Goal: Task Accomplishment & Management: Manage account settings

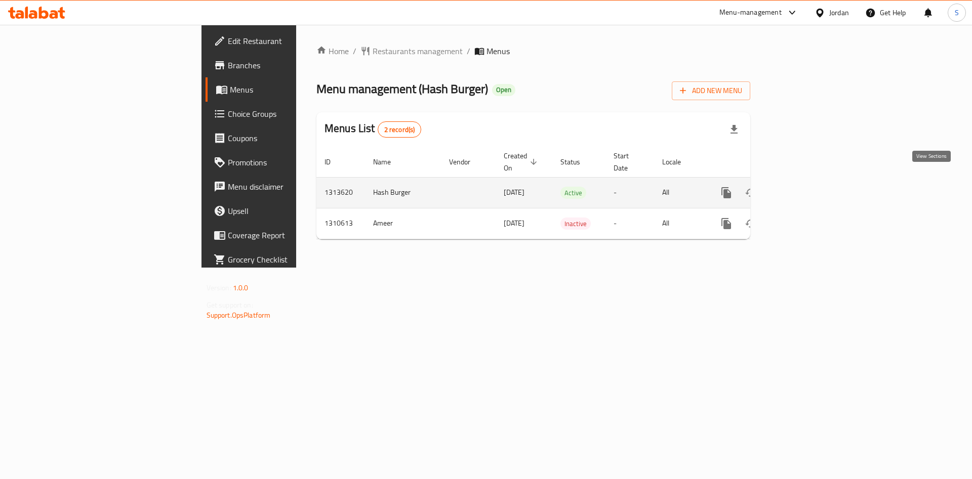
click at [811, 181] on link "enhanced table" at bounding box center [799, 193] width 24 height 24
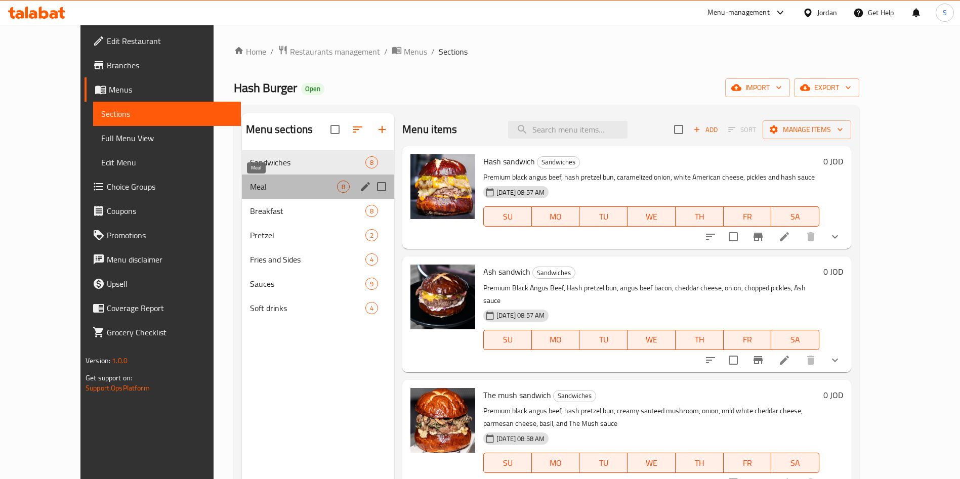
click at [250, 185] on span "Meal" at bounding box center [293, 187] width 87 height 12
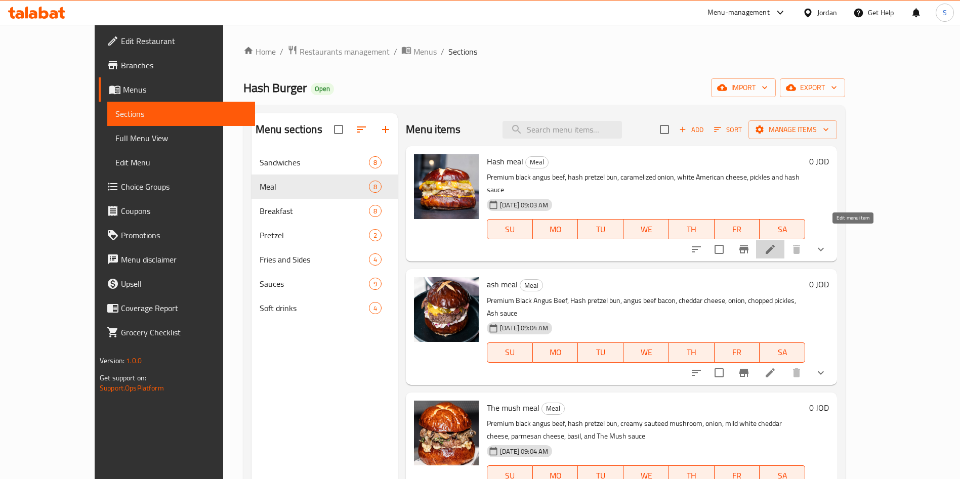
click at [777, 243] on icon at bounding box center [770, 249] width 12 height 12
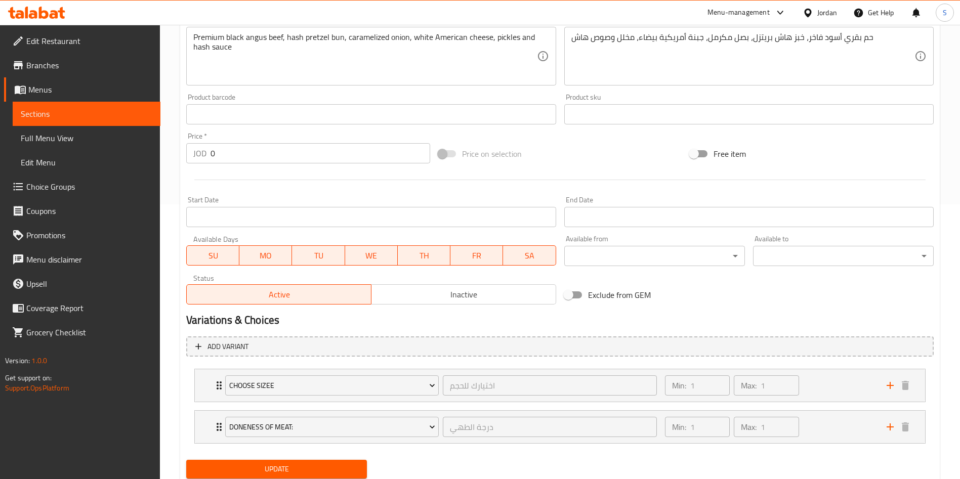
scroll to position [309, 0]
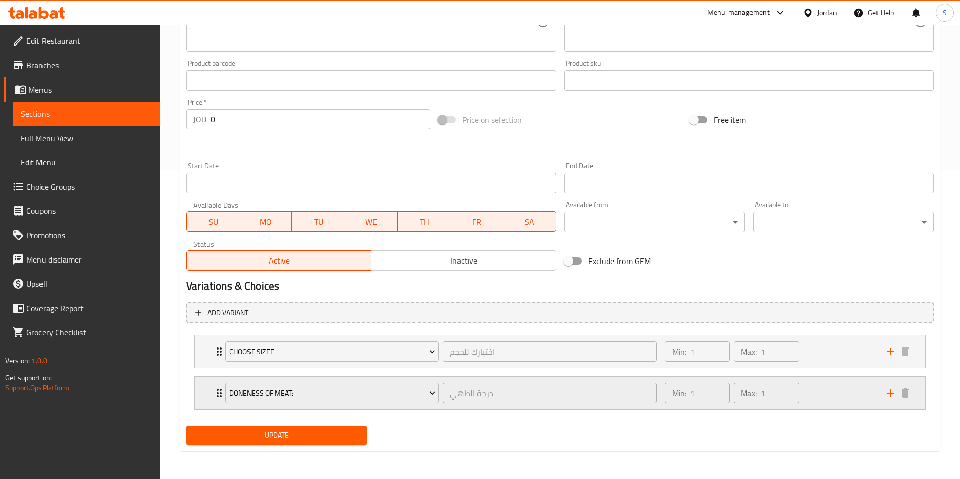
click at [205, 395] on div "doneness of meat: درجة الطهي ​ Min: 1 ​ Max: 1 ​" at bounding box center [560, 393] width 730 height 32
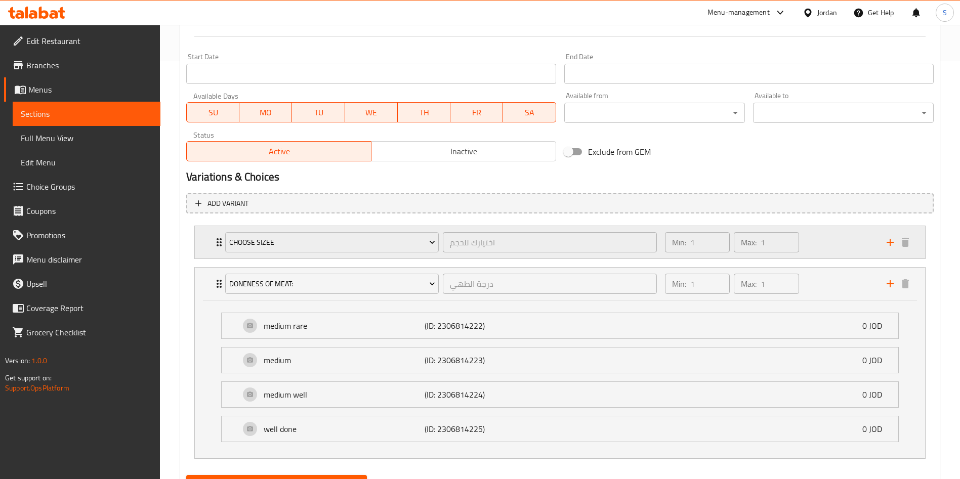
scroll to position [467, 0]
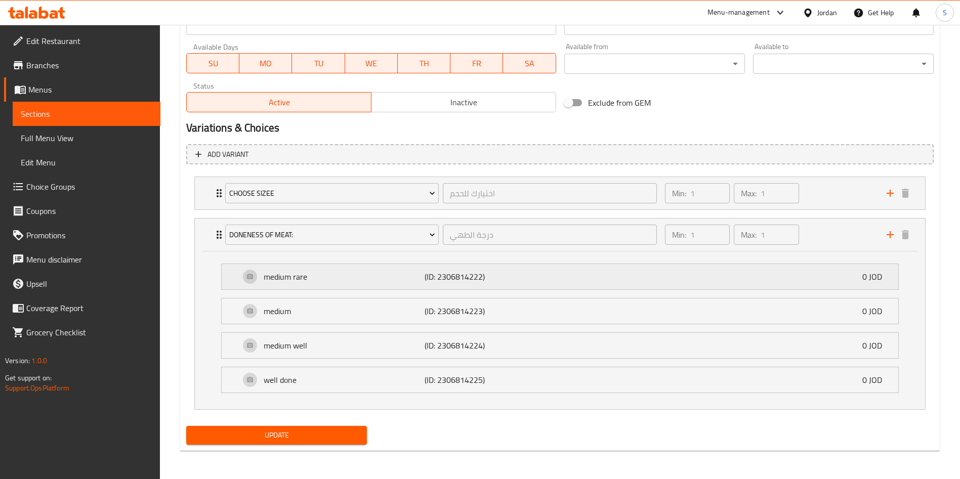
click at [747, 280] on div "medium rare (ID: 2306814222) 0 JOD" at bounding box center [563, 276] width 646 height 25
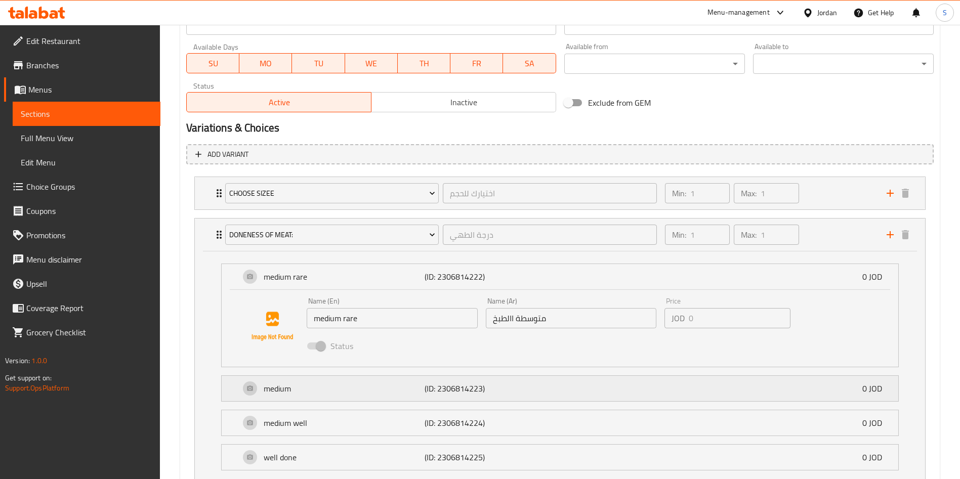
click at [658, 377] on div "medium (ID: 2306814223) 0 JOD" at bounding box center [563, 388] width 646 height 25
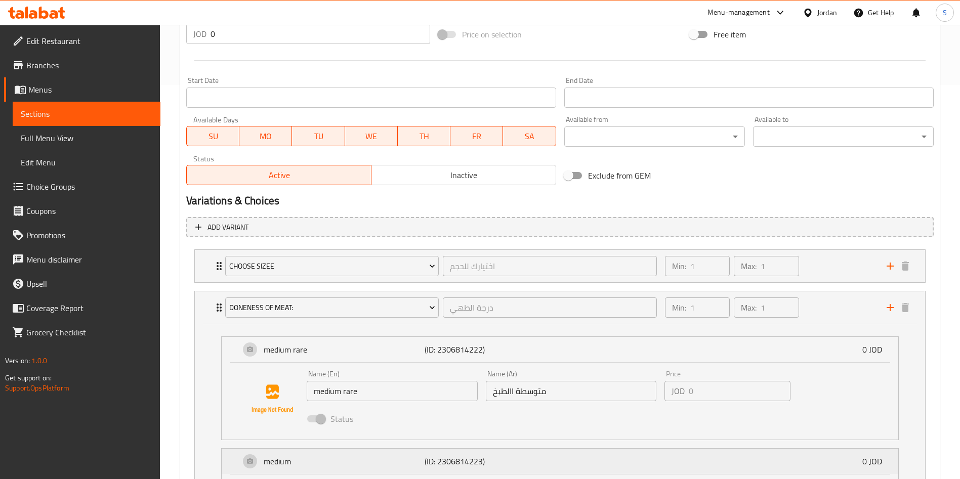
scroll to position [622, 0]
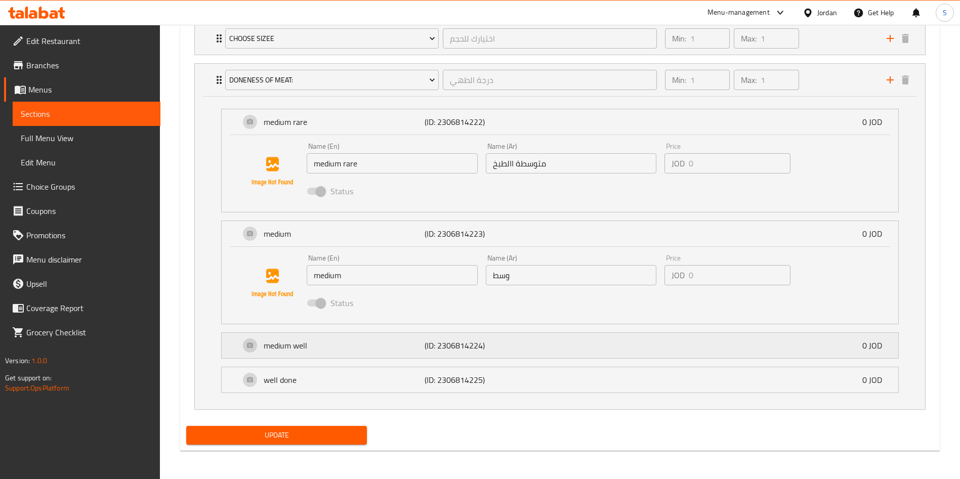
click at [625, 353] on div "medium well (ID: 2306814224) 0 JOD" at bounding box center [563, 345] width 646 height 25
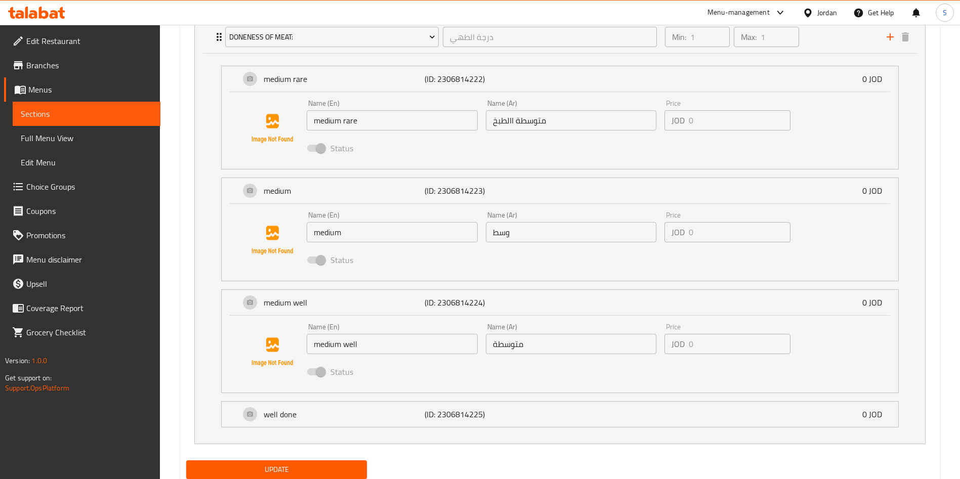
scroll to position [700, 0]
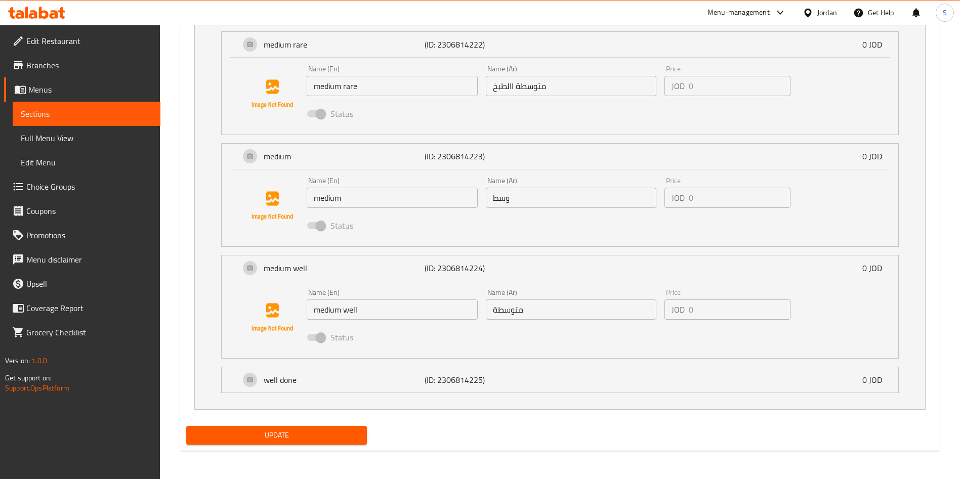
click at [628, 395] on li "well done (ID: 2306814225) 0 JOD Name (En) well done Name (En) Name (Ar) مطبوخ …" at bounding box center [560, 380] width 694 height 34
click at [628, 387] on div "well done (ID: 2306814225) 0 JOD" at bounding box center [563, 380] width 646 height 25
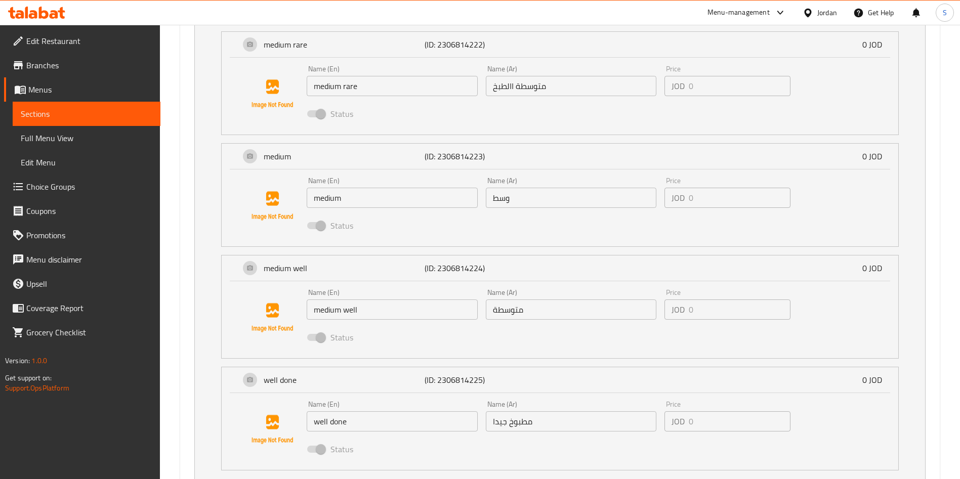
click at [677, 415] on div "JOD 0 Price" at bounding box center [728, 422] width 126 height 20
click at [448, 416] on input "well done" at bounding box center [392, 422] width 171 height 20
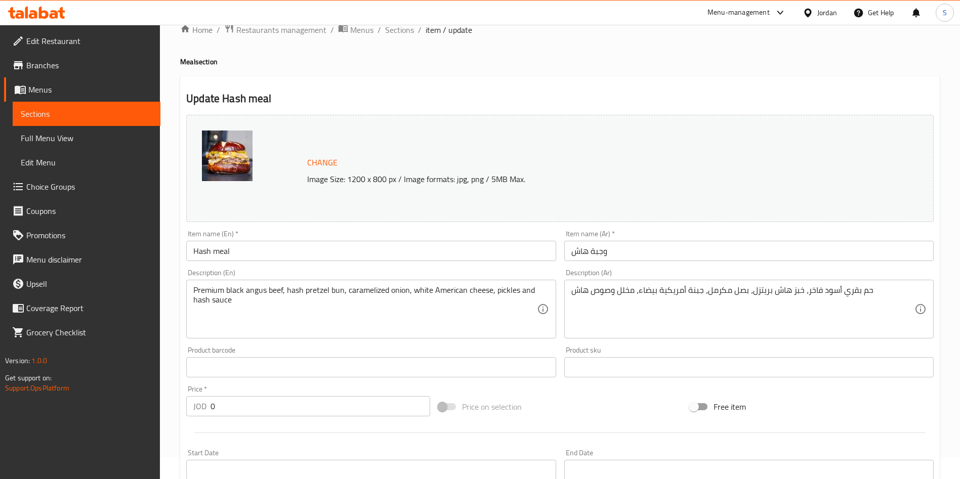
scroll to position [0, 0]
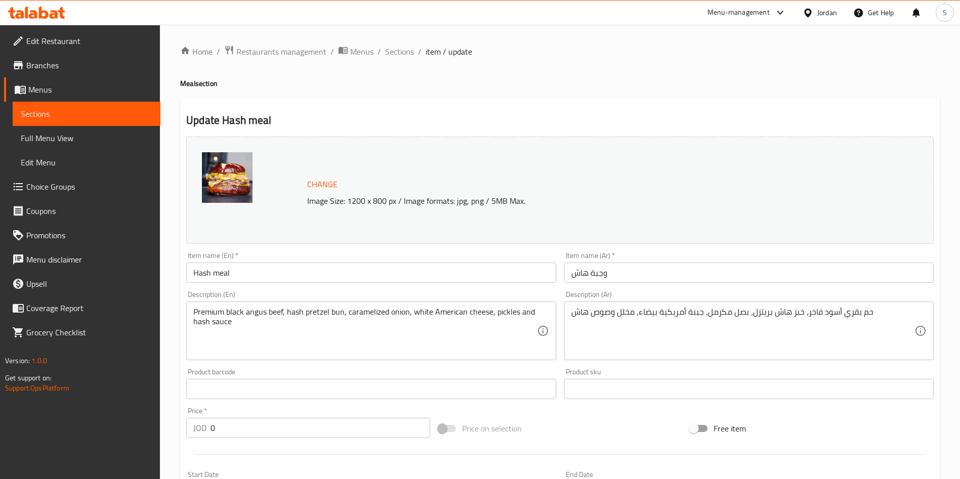
click at [402, 51] on span "Sections" at bounding box center [399, 52] width 29 height 12
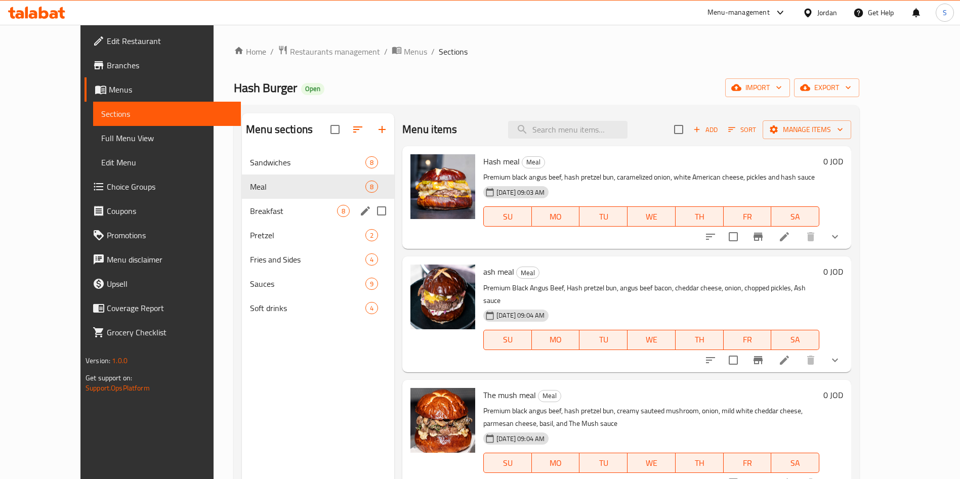
click at [242, 217] on div "Breakfast 8" at bounding box center [318, 211] width 152 height 24
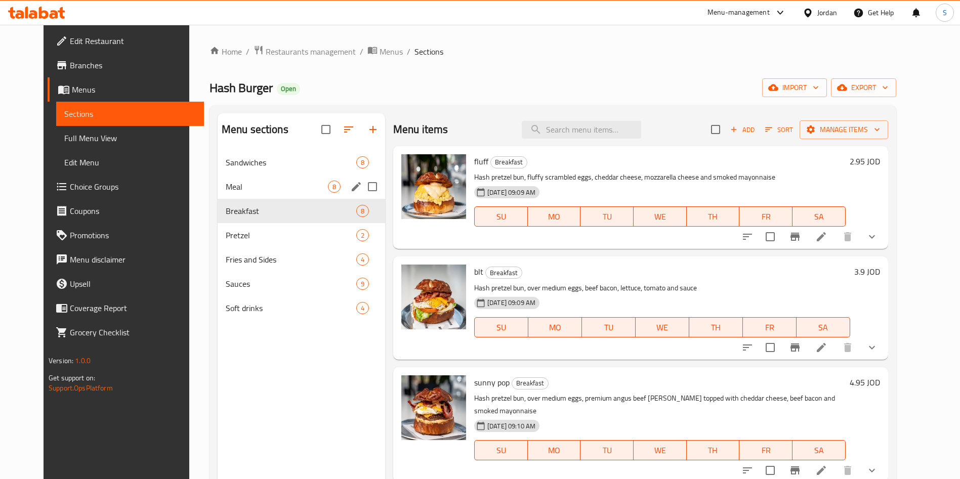
click at [230, 166] on span "Sandwiches" at bounding box center [291, 162] width 131 height 12
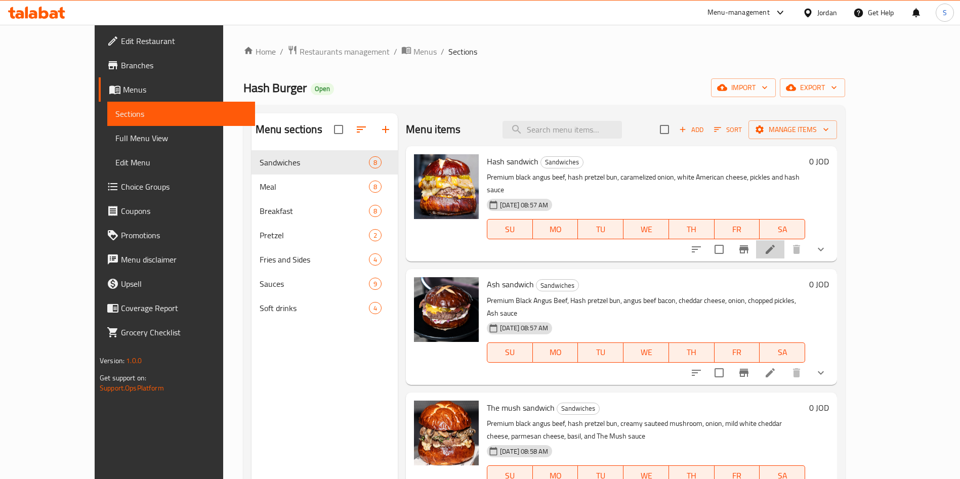
click at [785, 240] on li at bounding box center [770, 249] width 28 height 18
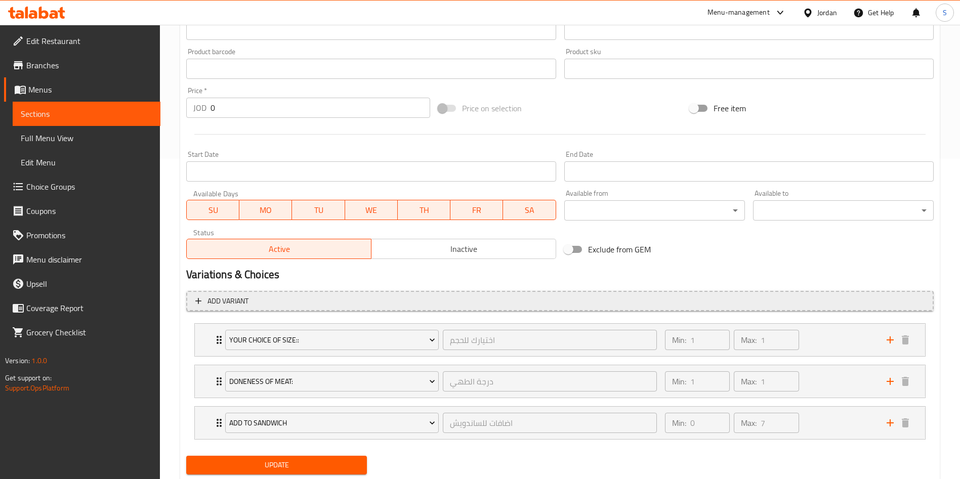
scroll to position [350, 0]
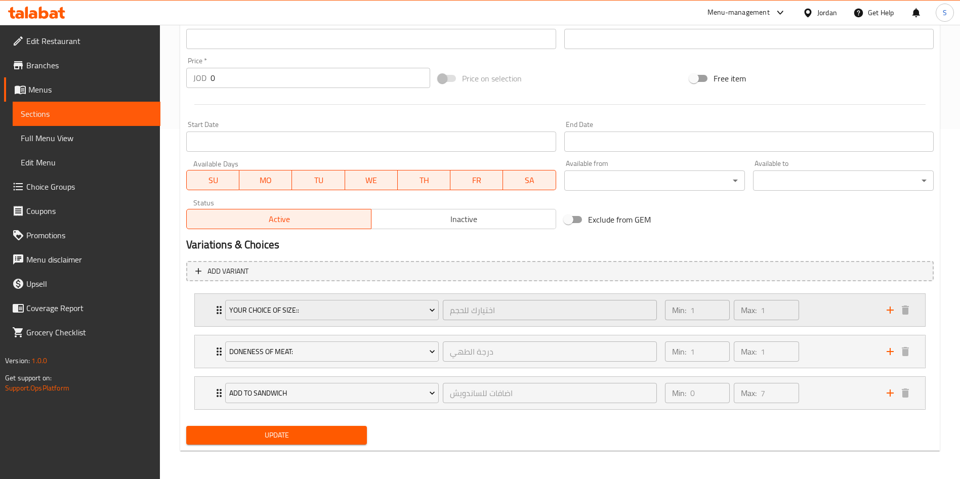
click at [203, 306] on div "your choice of size:: اختيارك للحجم ​ Min: 1 ​ Max: 1 ​" at bounding box center [560, 310] width 730 height 32
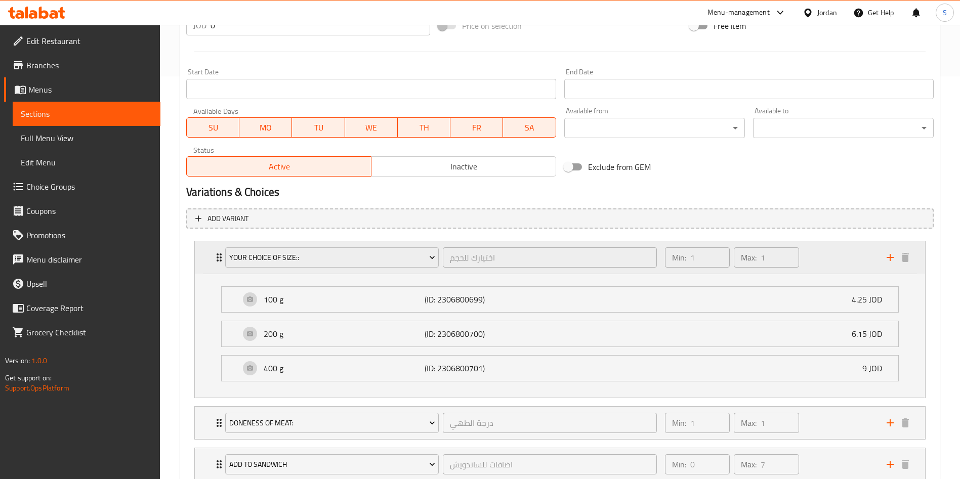
scroll to position [426, 0]
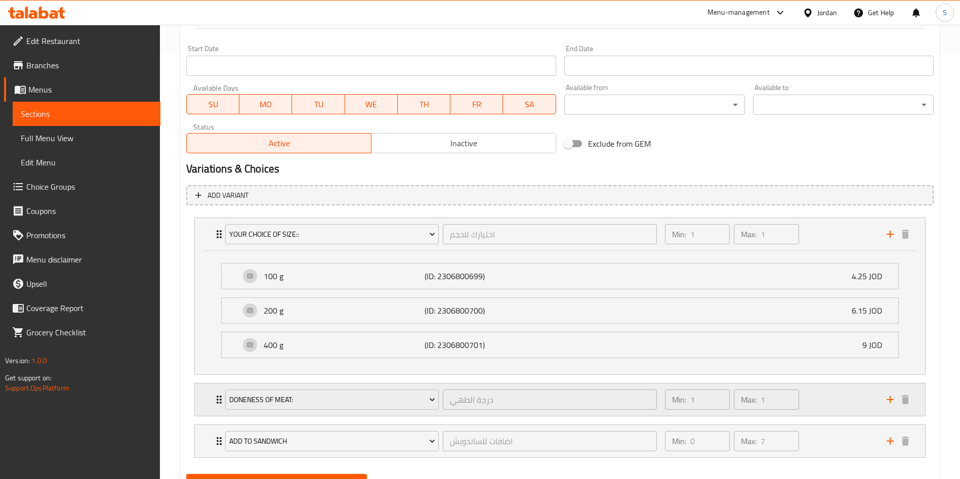
click at [217, 414] on div "doneness of meat: درجة الطهي ​ Min: 1 ​ Max: 1 ​" at bounding box center [563, 400] width 700 height 32
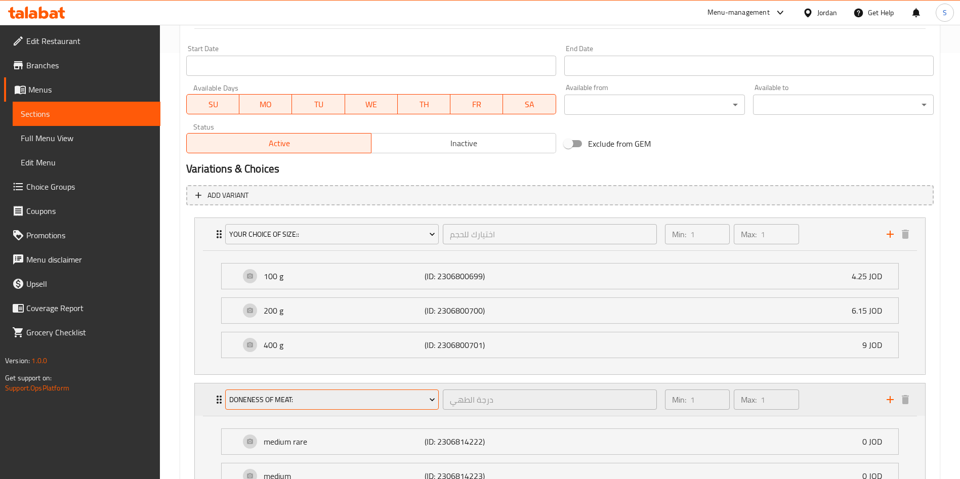
scroll to position [578, 0]
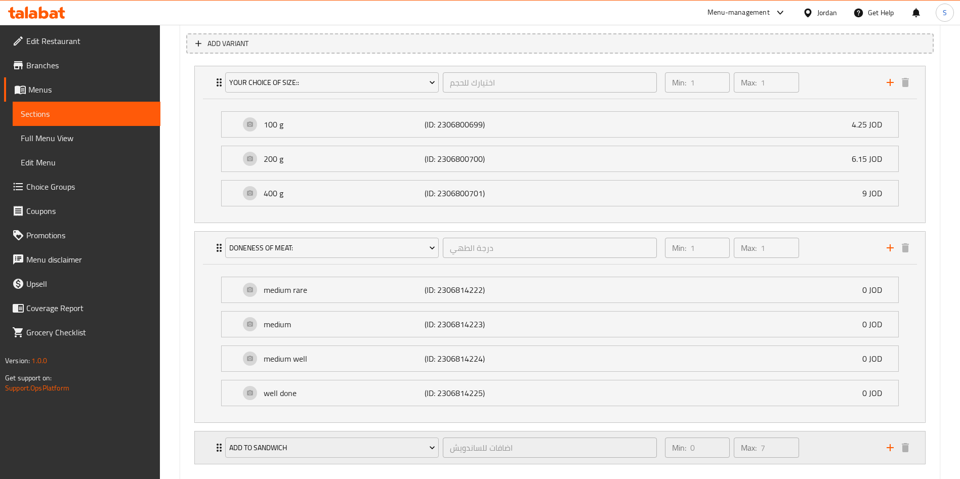
click at [219, 450] on icon "Expand" at bounding box center [219, 448] width 12 height 12
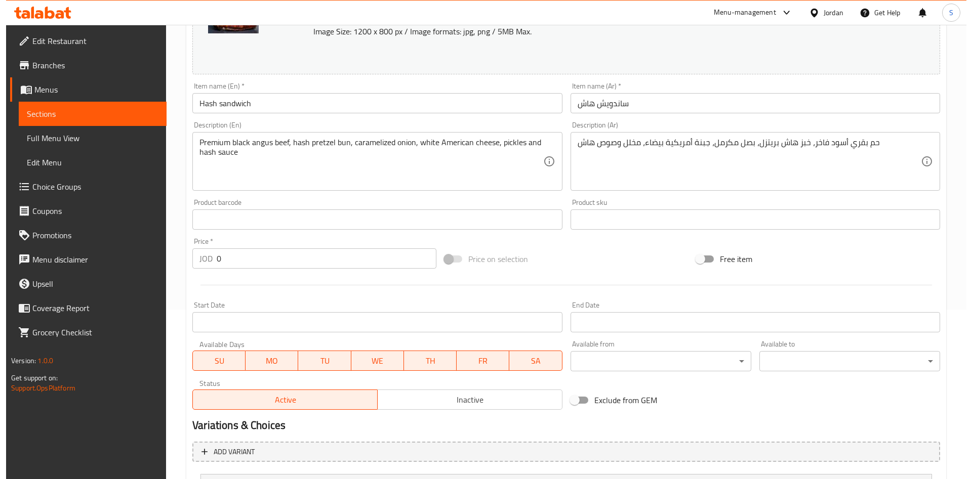
scroll to position [0, 0]
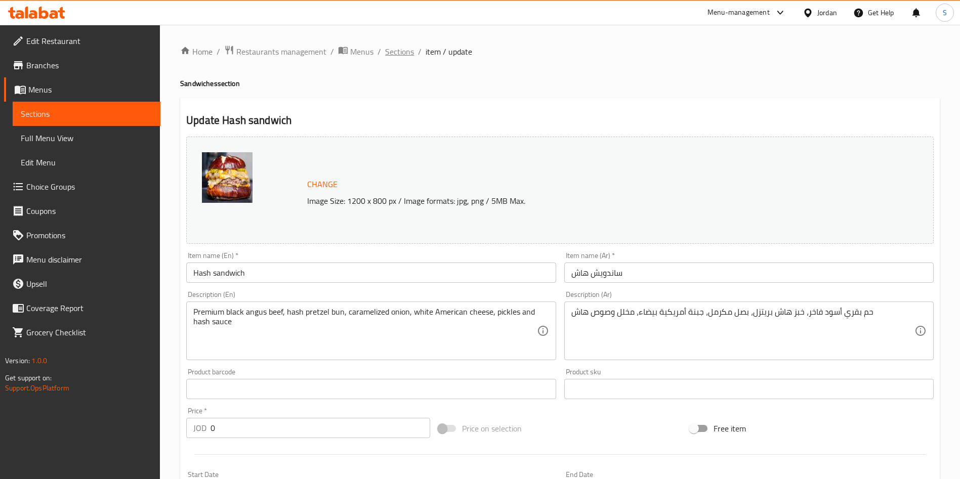
click at [403, 47] on span "Sections" at bounding box center [399, 52] width 29 height 12
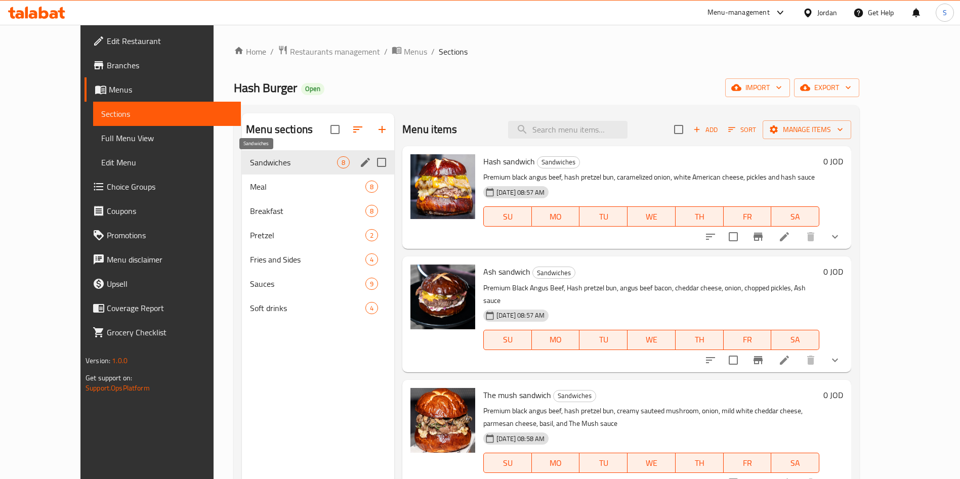
click at [250, 163] on span "Sandwiches" at bounding box center [293, 162] width 87 height 12
click at [242, 179] on div "Meal 8" at bounding box center [318, 187] width 152 height 24
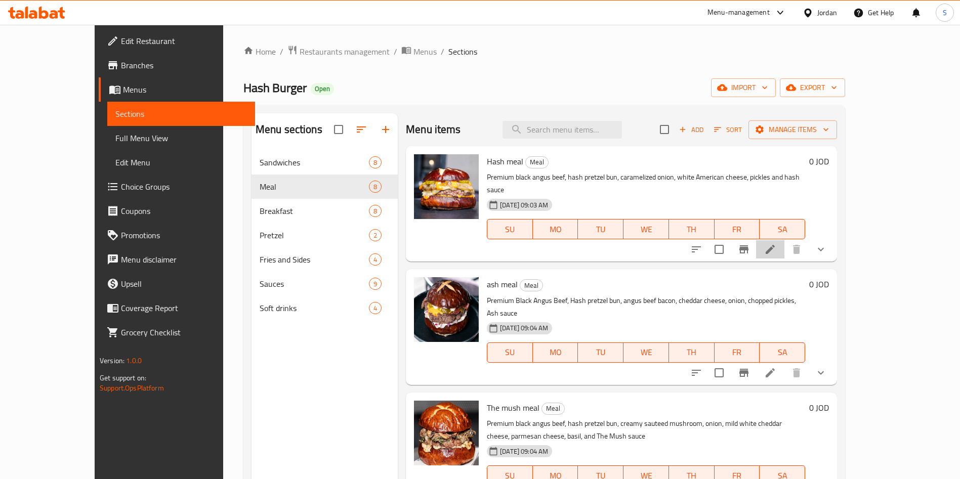
click at [785, 240] on li at bounding box center [770, 249] width 28 height 18
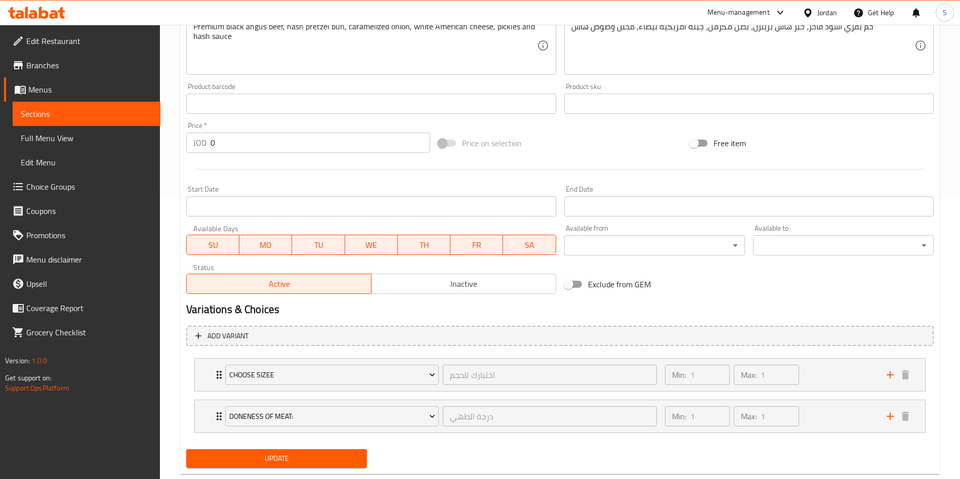
scroll to position [309, 0]
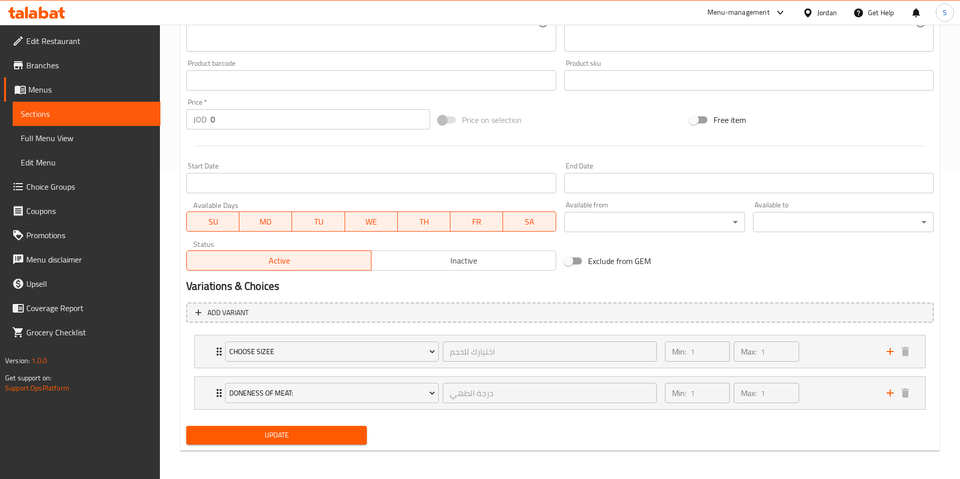
click at [193, 362] on li "choose sizee اختيارك للحجم ​ Min: 1 ​ Max: 1 ​ 100 g (ID: 2306800865) 5.99 JOD …" at bounding box center [560, 352] width 748 height 42
click at [201, 353] on div "choose sizee اختيارك للحجم ​ Min: 1 ​ Max: 1 ​" at bounding box center [560, 352] width 730 height 32
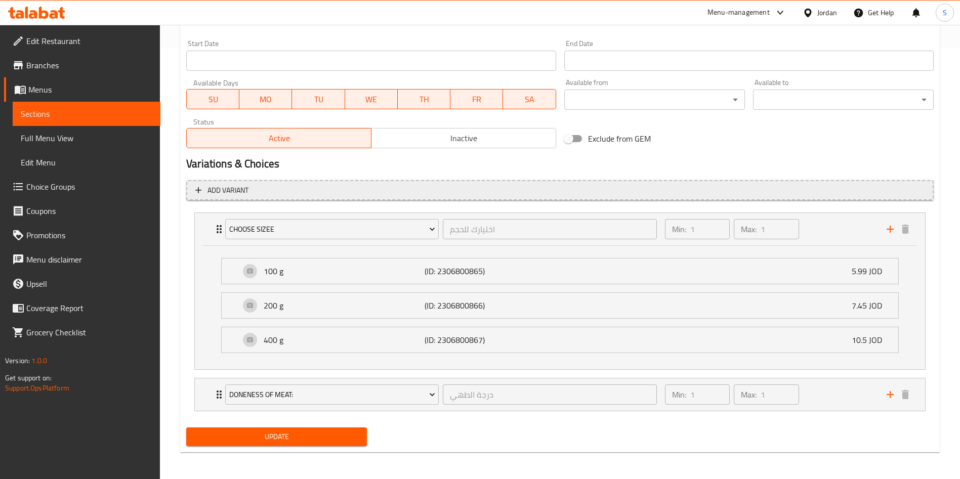
scroll to position [433, 0]
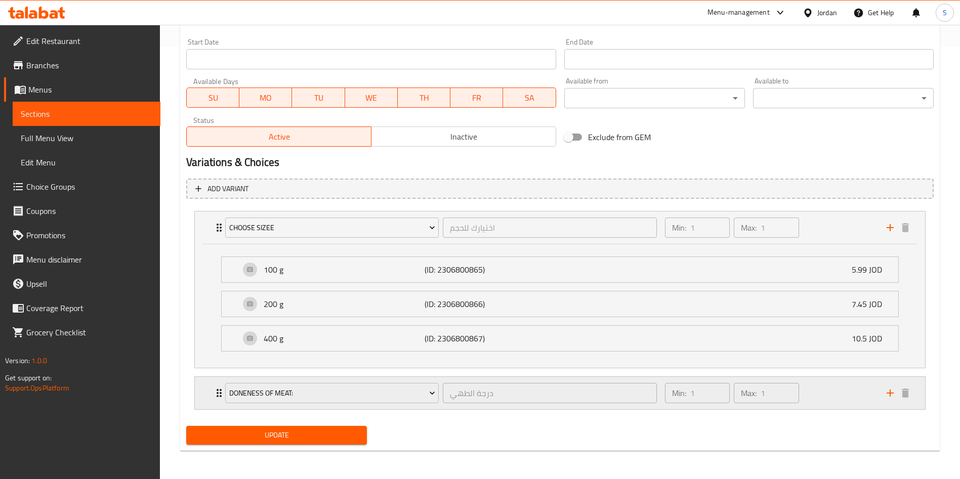
click at [213, 385] on div "doneness of meat: درجة الطهي ​ Min: 1 ​ Max: 1 ​" at bounding box center [560, 393] width 730 height 32
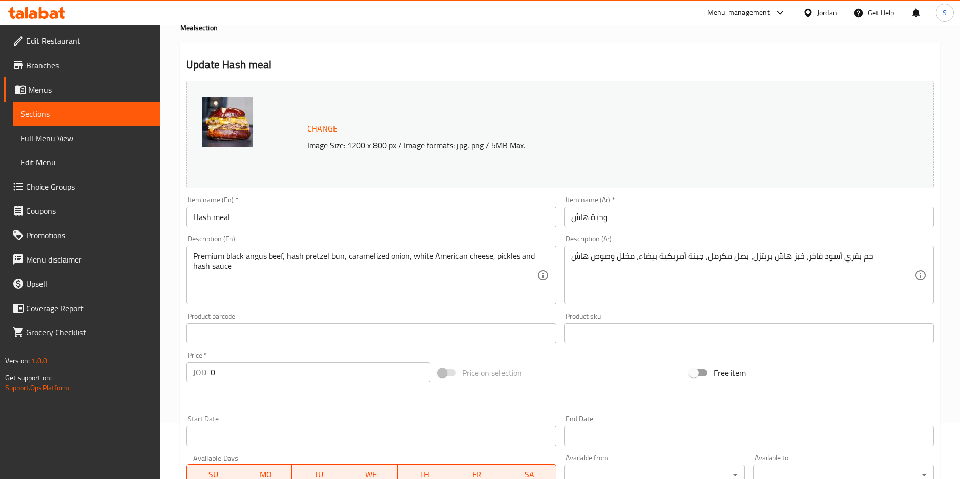
scroll to position [0, 0]
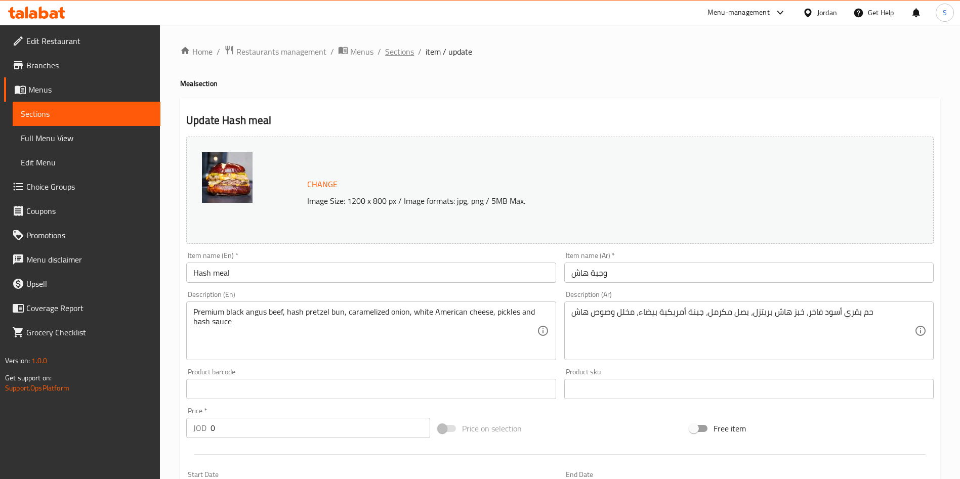
click at [400, 52] on span "Sections" at bounding box center [399, 52] width 29 height 12
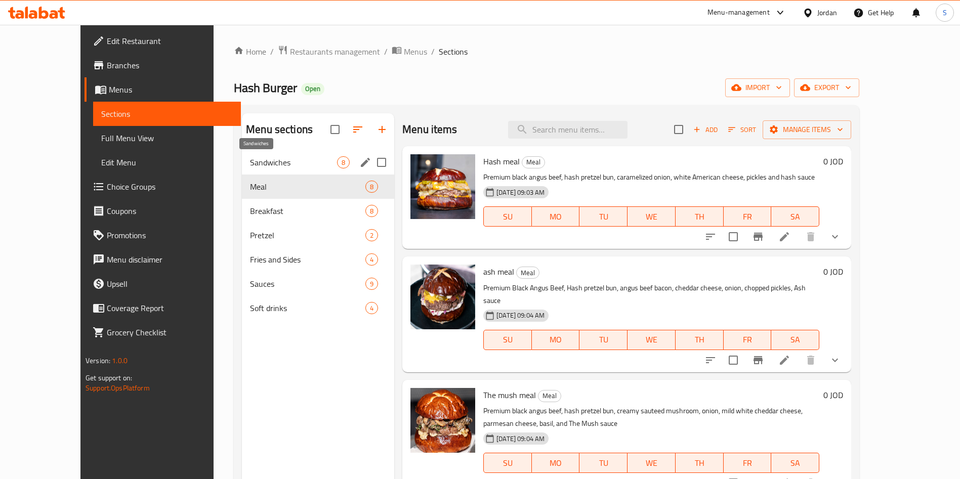
click at [259, 160] on span "Sandwiches" at bounding box center [293, 162] width 87 height 12
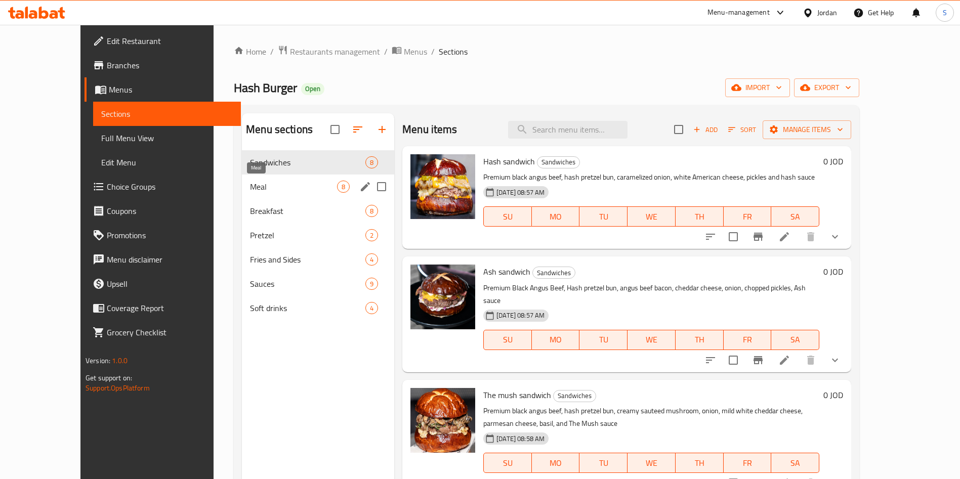
click at [270, 185] on span "Meal" at bounding box center [293, 187] width 87 height 12
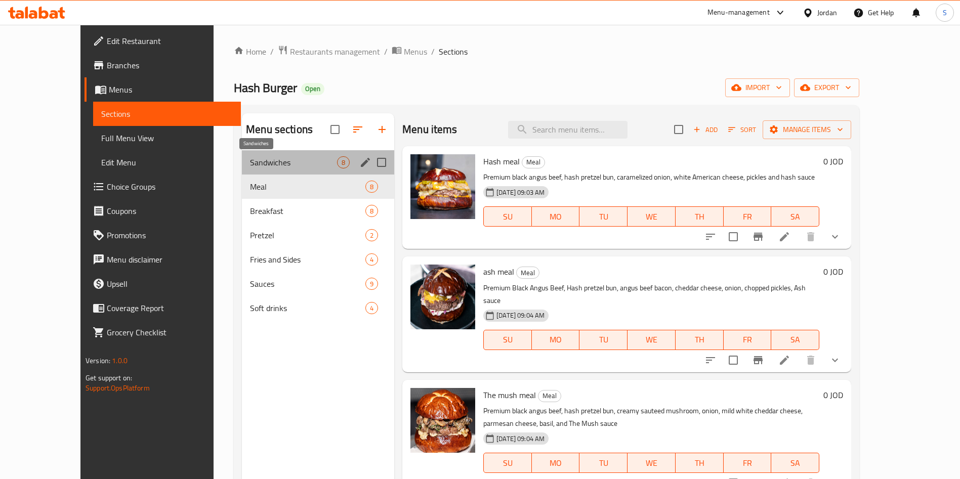
click at [272, 165] on span "Sandwiches" at bounding box center [293, 162] width 87 height 12
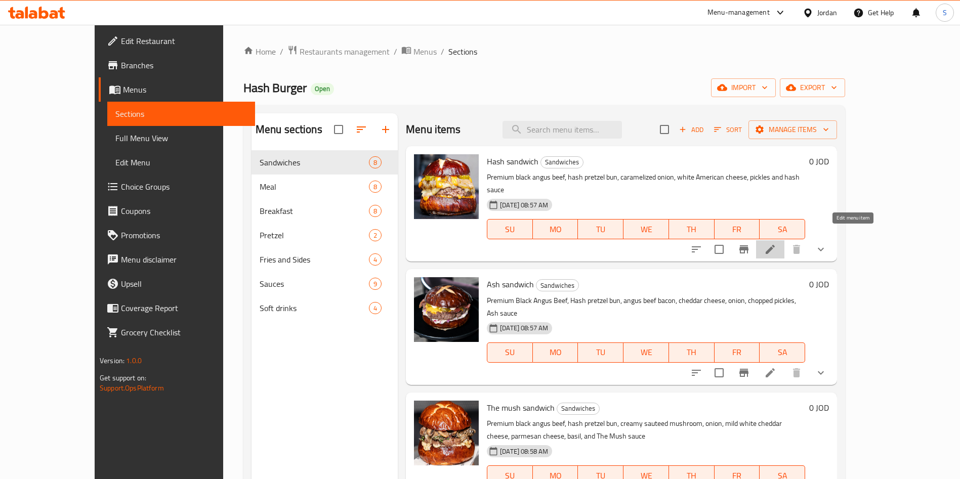
click at [777, 243] on icon at bounding box center [770, 249] width 12 height 12
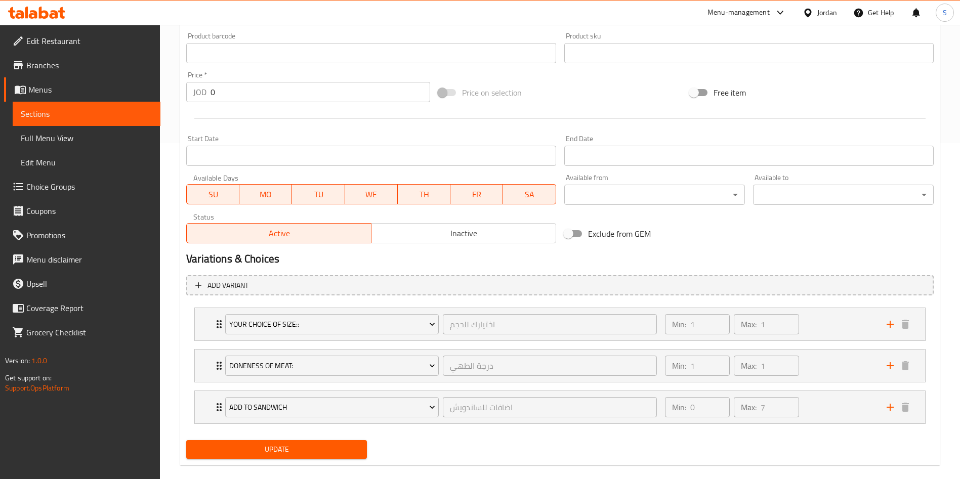
scroll to position [350, 0]
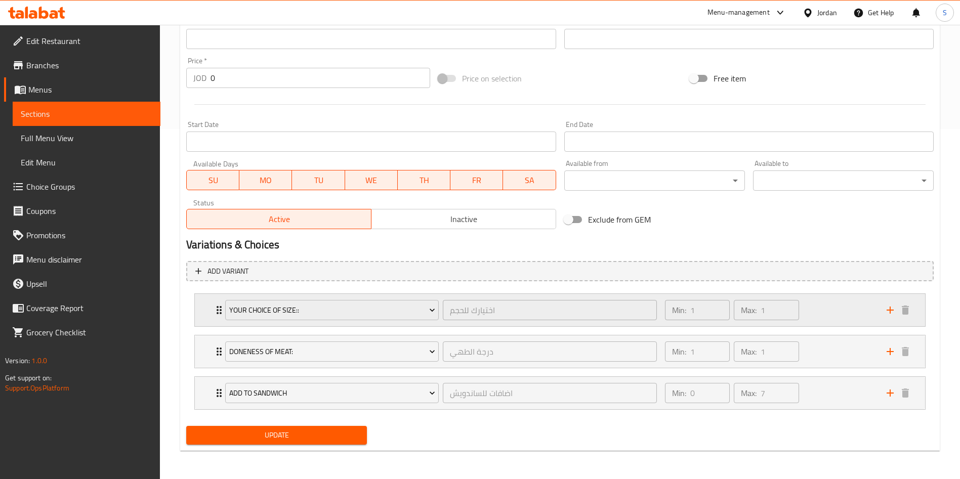
click at [202, 313] on div "your choice of size:: اختيارك للحجم ​ Min: 1 ​ Max: 1 ​" at bounding box center [560, 310] width 730 height 32
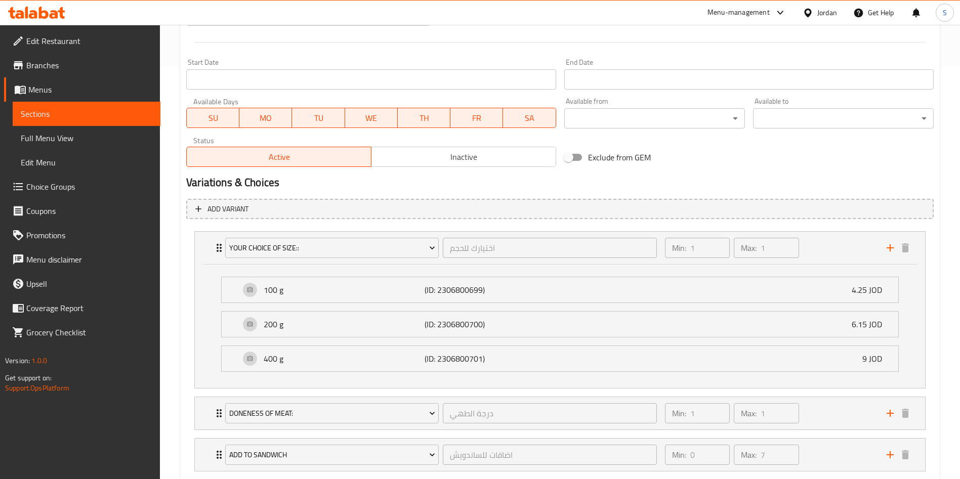
scroll to position [474, 0]
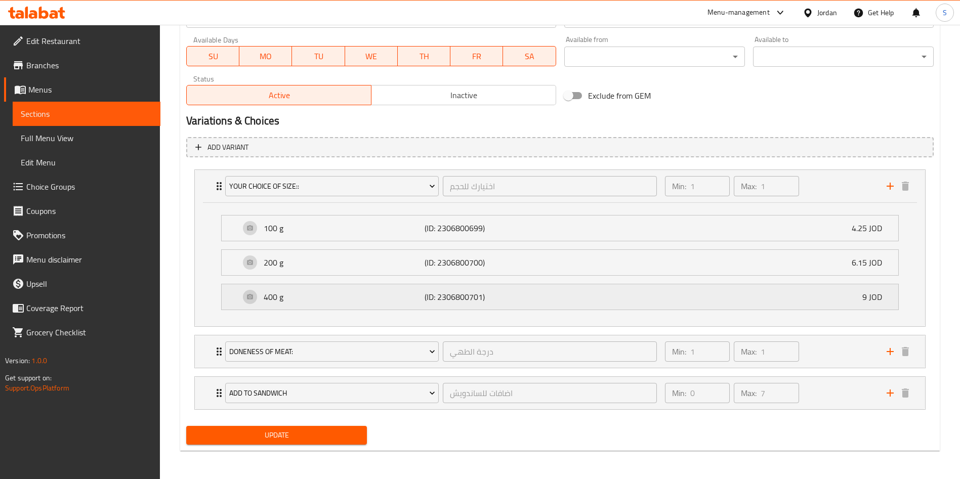
click at [351, 294] on p "400 g" at bounding box center [344, 297] width 161 height 12
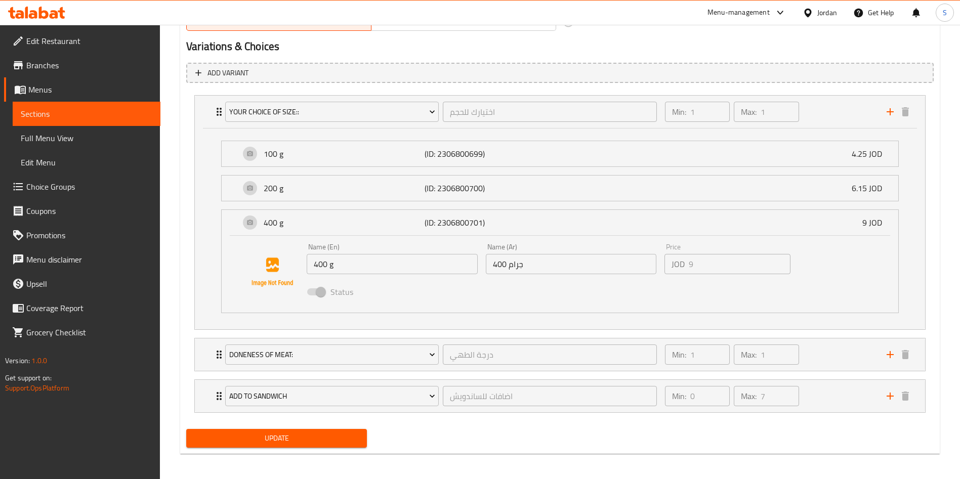
scroll to position [552, 0]
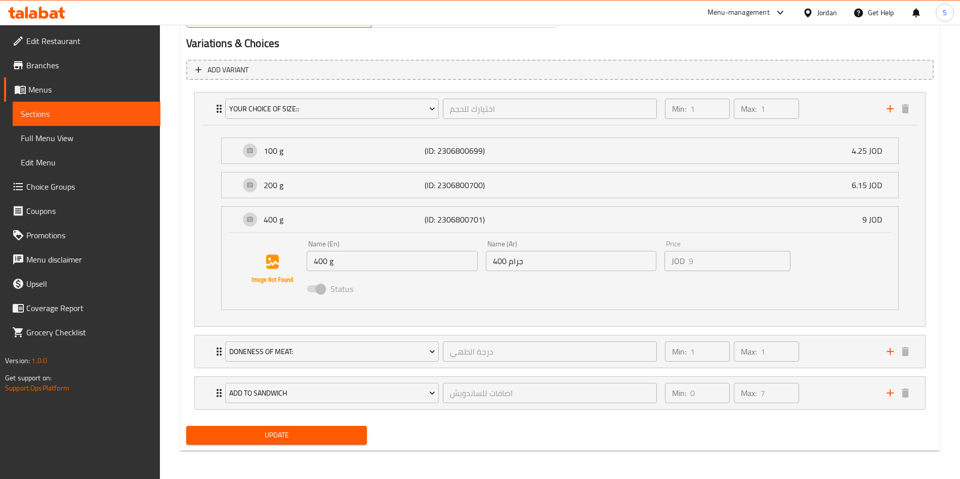
click at [192, 350] on li "doneness of meat: درجة الطهي ​ Min: 1 ​ Max: 1 ​ medium rare (ID: 2306814222) 0…" at bounding box center [560, 352] width 748 height 42
click at [198, 355] on div "doneness of meat: درجة الطهي ​ Min: 1 ​ Max: 1 ​" at bounding box center [560, 352] width 730 height 32
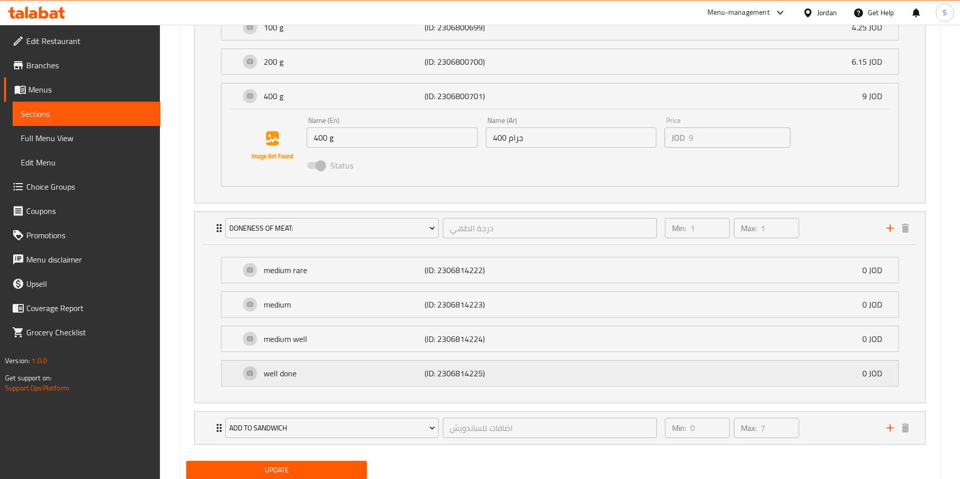
scroll to position [710, 0]
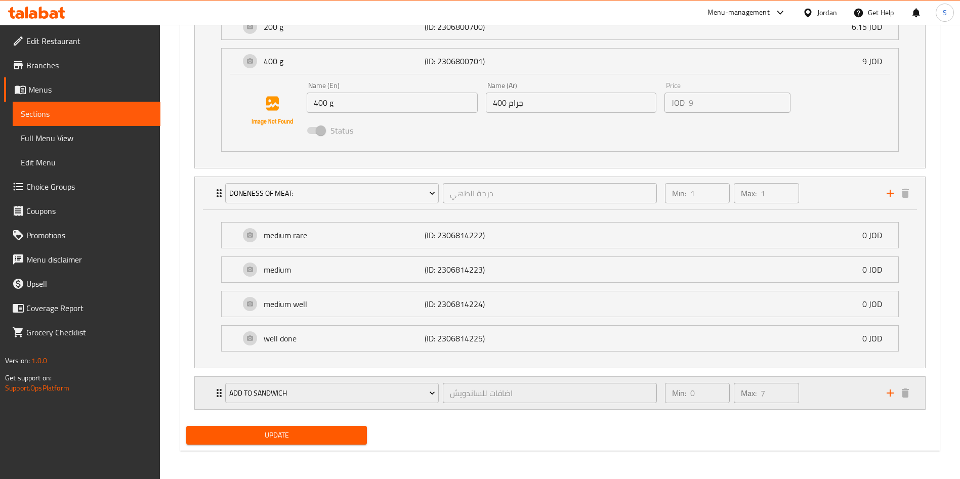
click at [205, 393] on div "add to sandwich اضافات للساندويش ​ Min: 0 ​ Max: 7 ​" at bounding box center [560, 393] width 730 height 32
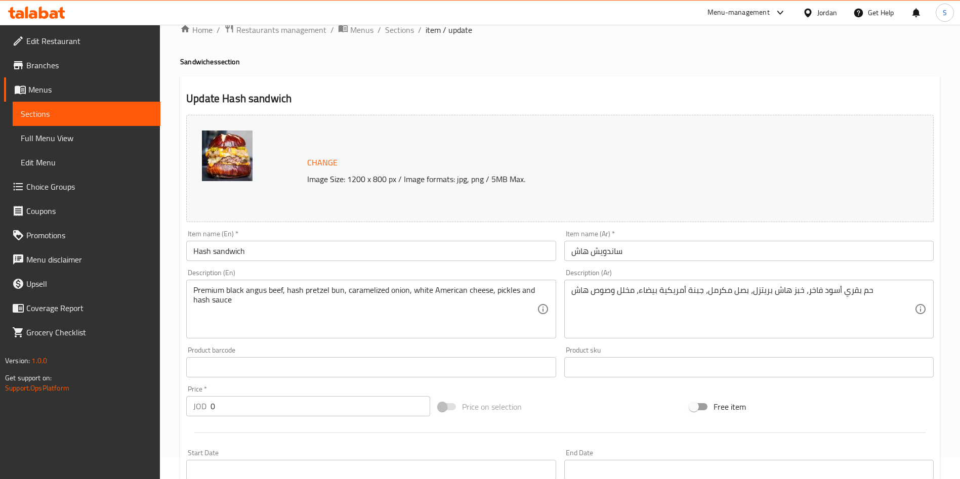
scroll to position [0, 0]
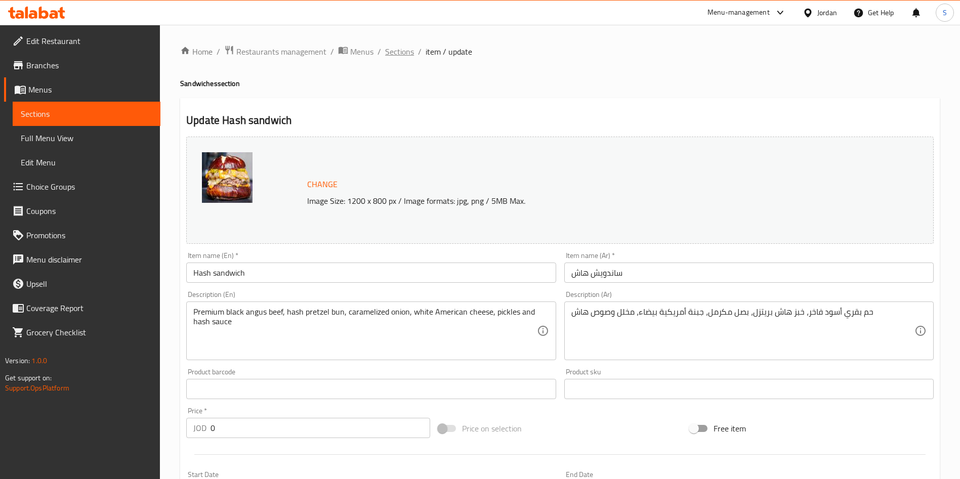
click at [403, 47] on span "Sections" at bounding box center [399, 52] width 29 height 12
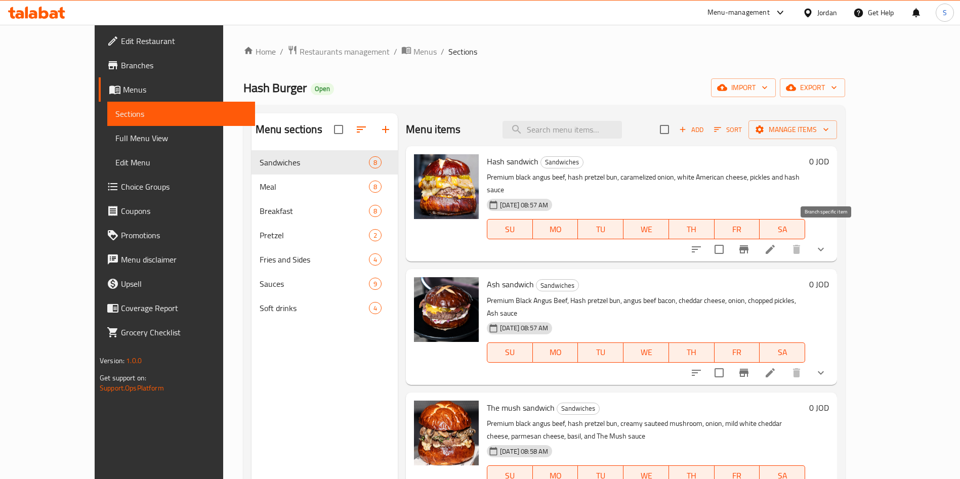
click at [750, 243] on icon "Branch-specific-item" at bounding box center [744, 249] width 12 height 12
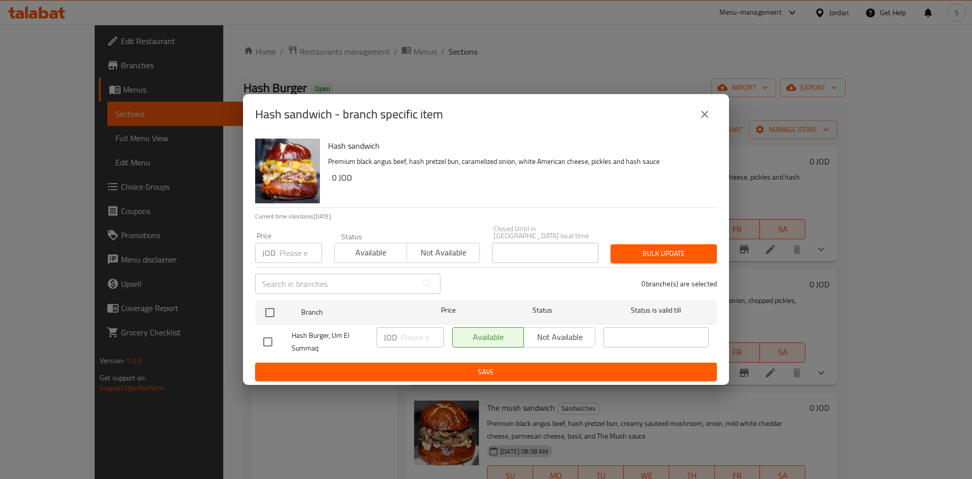
click at [703, 115] on icon "close" at bounding box center [704, 114] width 7 height 7
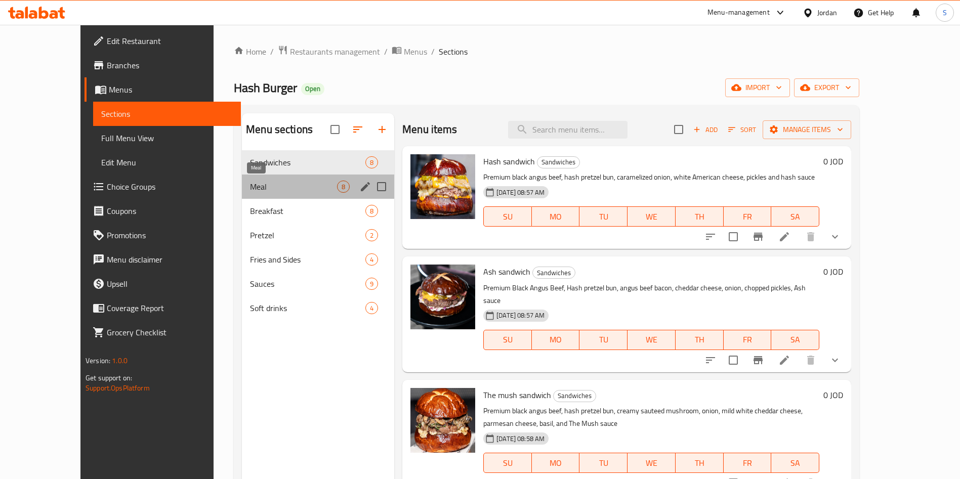
click at [257, 184] on span "Meal" at bounding box center [293, 187] width 87 height 12
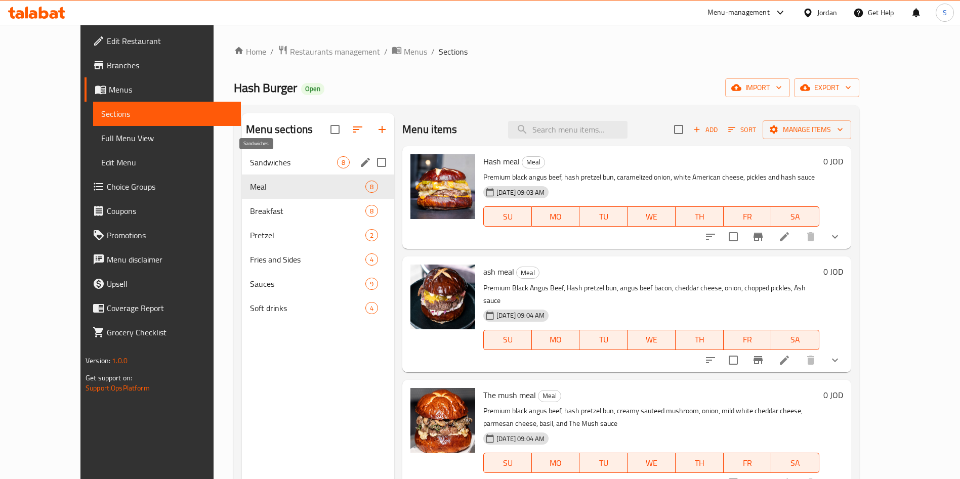
click at [265, 164] on span "Sandwiches" at bounding box center [293, 162] width 87 height 12
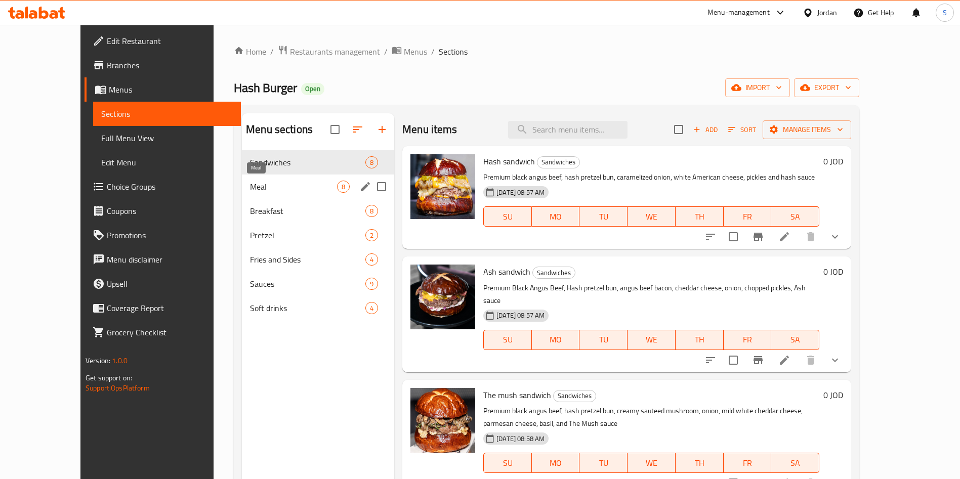
click at [268, 195] on div "Meal 8" at bounding box center [318, 187] width 152 height 24
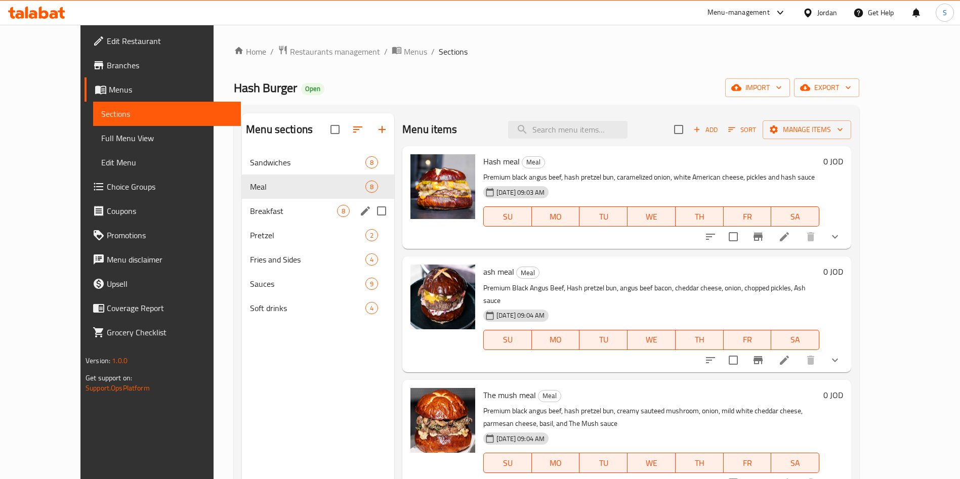
click at [260, 222] on div "Breakfast 8" at bounding box center [318, 211] width 152 height 24
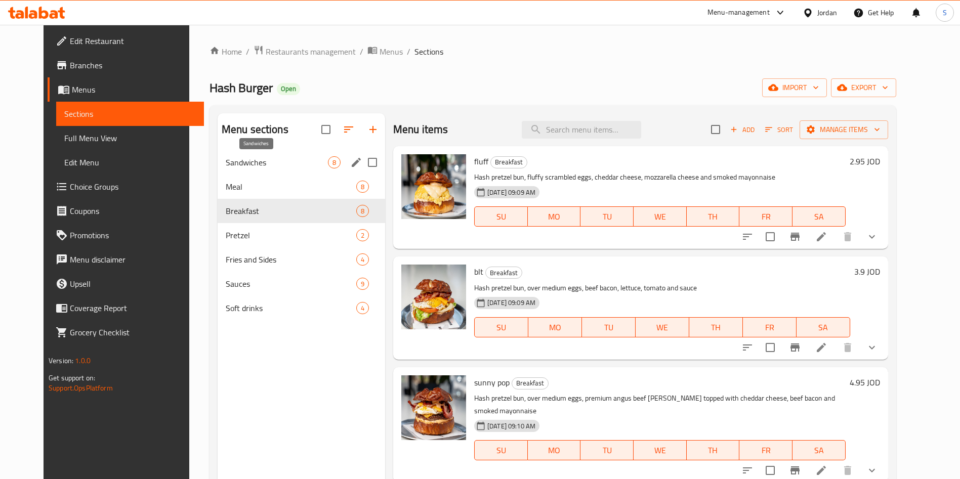
click at [250, 168] on span "Sandwiches" at bounding box center [277, 162] width 102 height 12
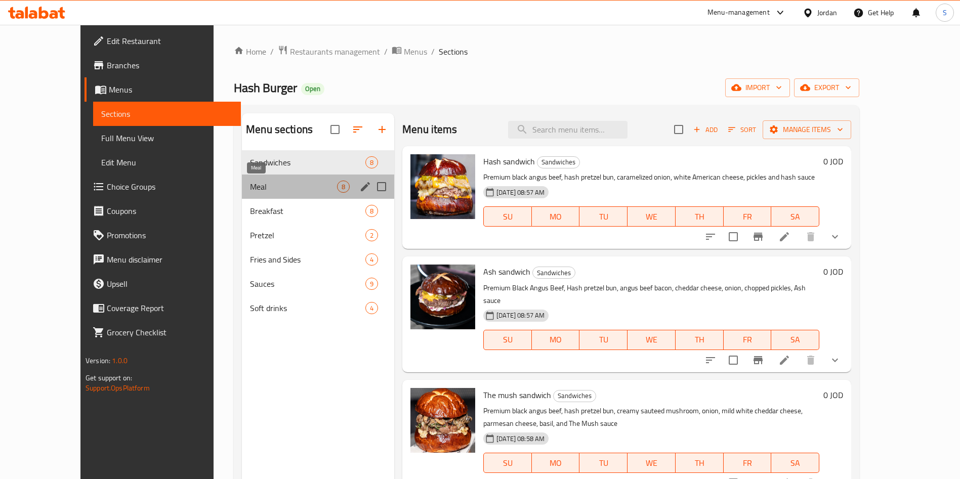
click at [250, 192] on span "Meal" at bounding box center [293, 187] width 87 height 12
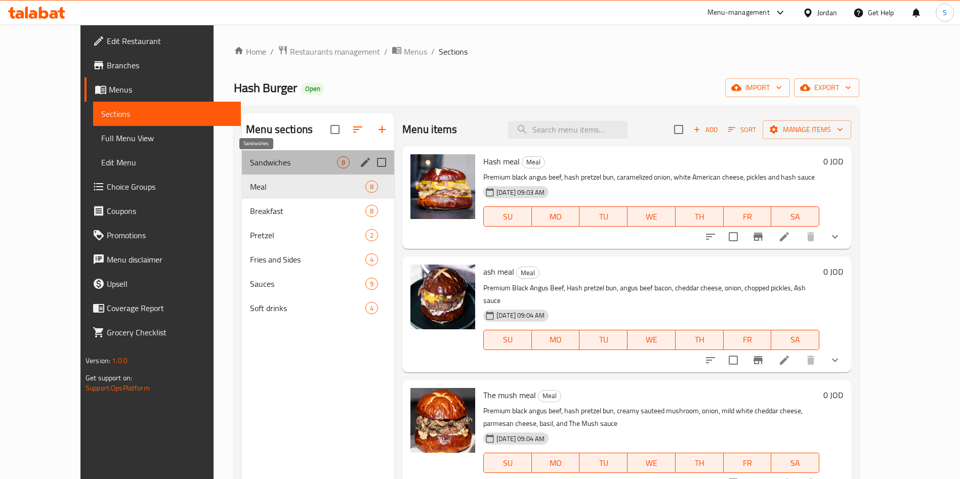
click at [250, 165] on span "Sandwiches" at bounding box center [293, 162] width 87 height 12
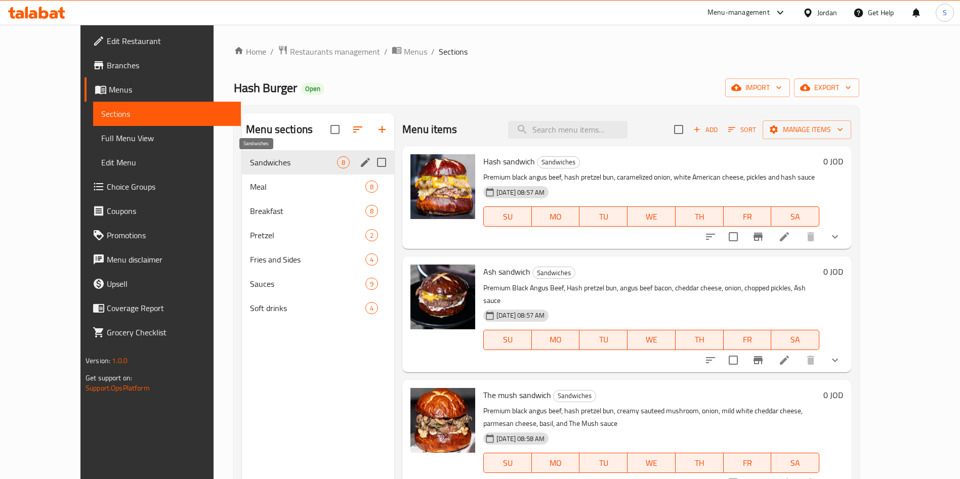
click at [250, 164] on span "Sandwiches" at bounding box center [293, 162] width 87 height 12
click at [250, 165] on span "Sandwiches" at bounding box center [293, 162] width 87 height 12
click at [242, 177] on div "Meal 8" at bounding box center [318, 187] width 152 height 24
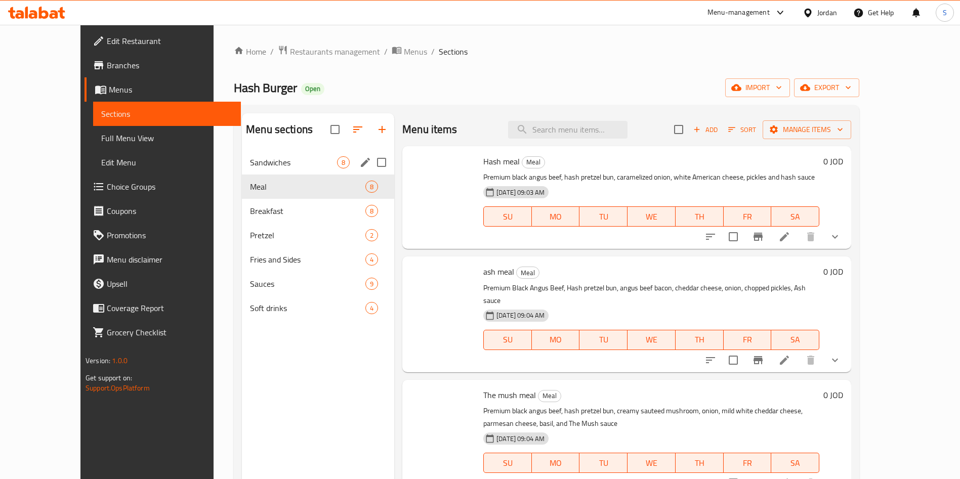
click at [250, 157] on span "Sandwiches" at bounding box center [293, 162] width 87 height 12
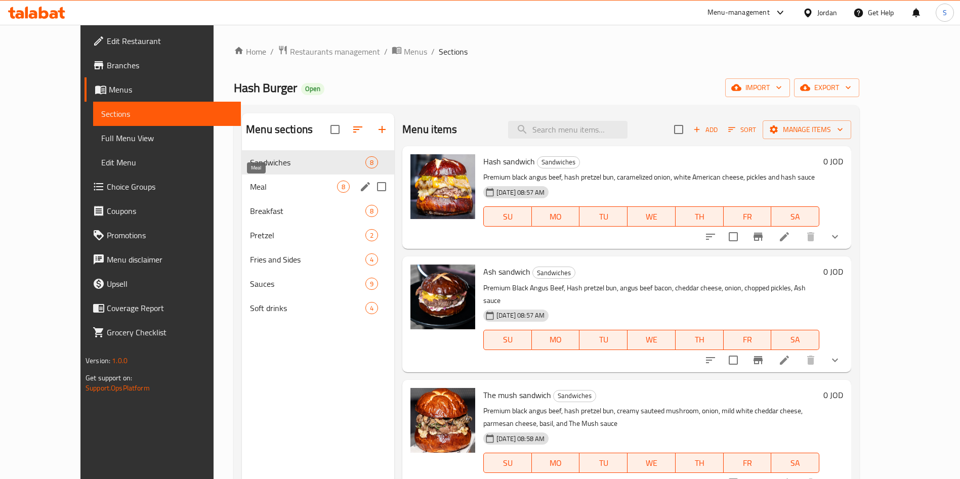
click at [250, 183] on span "Meal" at bounding box center [293, 187] width 87 height 12
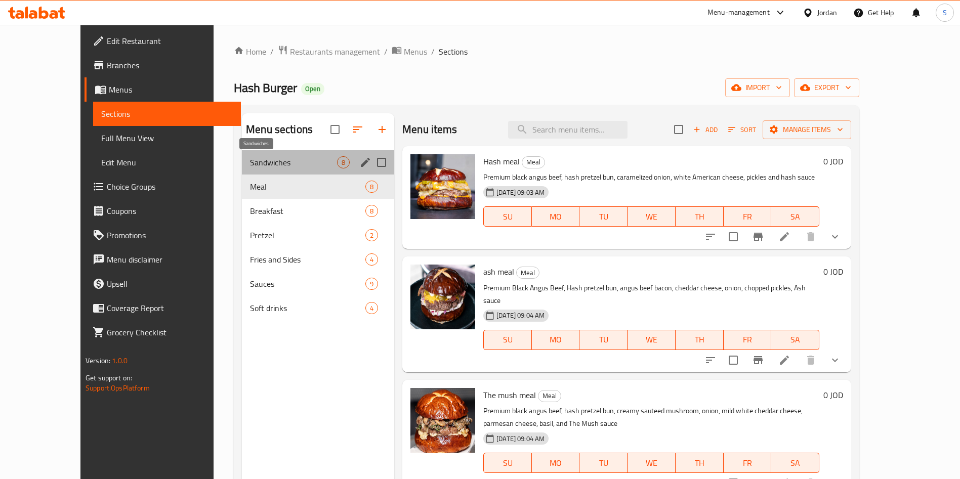
click at [250, 168] on span "Sandwiches" at bounding box center [293, 162] width 87 height 12
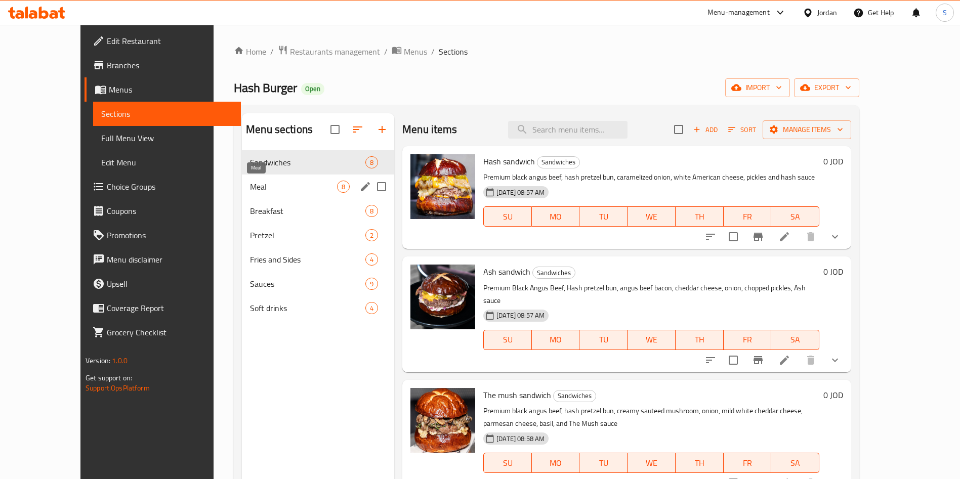
click at [250, 183] on span "Meal" at bounding box center [293, 187] width 87 height 12
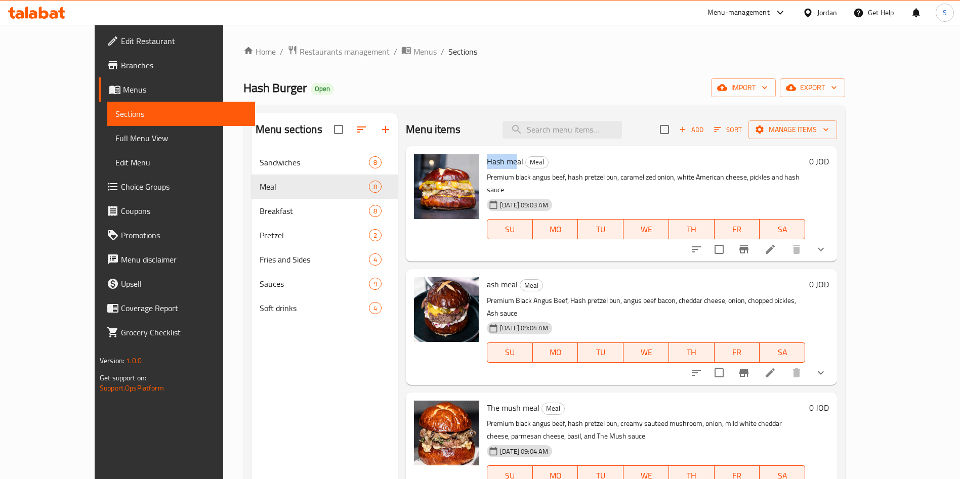
drag, startPoint x: 464, startPoint y: 161, endPoint x: 491, endPoint y: 166, distance: 27.3
click at [494, 166] on span "Hash meal" at bounding box center [505, 161] width 36 height 15
click at [487, 159] on span "Hash meal" at bounding box center [505, 161] width 36 height 15
drag, startPoint x: 464, startPoint y: 159, endPoint x: 502, endPoint y: 159, distance: 37.5
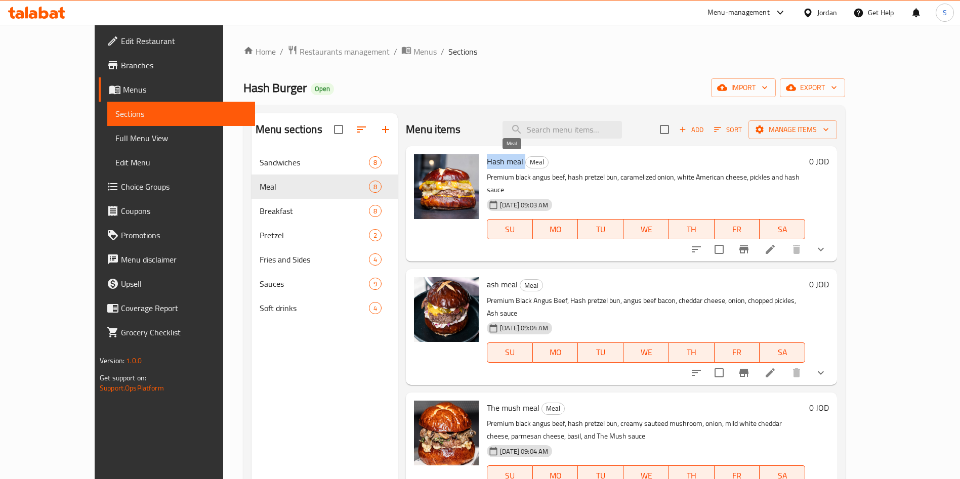
click at [502, 159] on h6 "Hash meal Meal" at bounding box center [646, 161] width 318 height 14
click at [493, 165] on span "Hash meal" at bounding box center [505, 161] width 36 height 15
click at [487, 164] on span "Hash meal" at bounding box center [505, 161] width 36 height 15
click at [487, 160] on span "Hash meal" at bounding box center [505, 161] width 36 height 15
drag, startPoint x: 464, startPoint y: 160, endPoint x: 499, endPoint y: 160, distance: 34.9
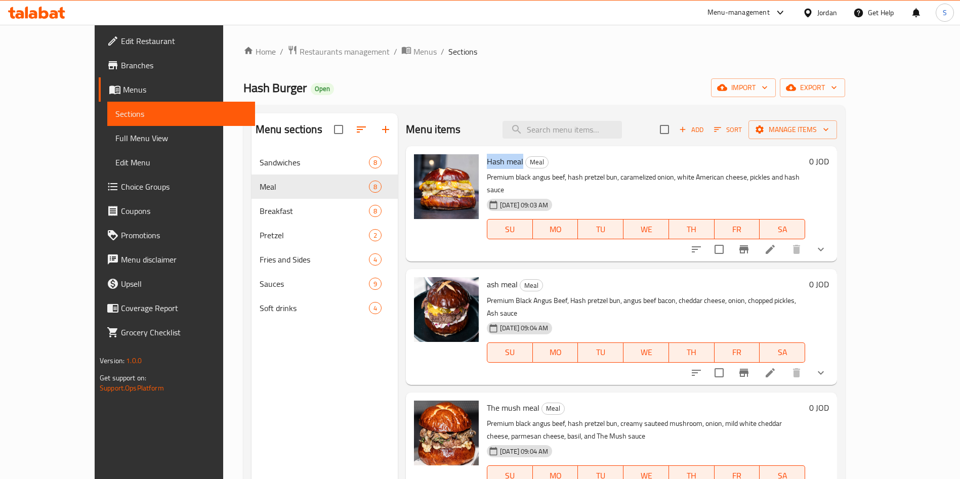
click at [499, 160] on span "Hash meal" at bounding box center [505, 161] width 36 height 15
drag, startPoint x: 457, startPoint y: 159, endPoint x: 499, endPoint y: 165, distance: 42.8
click at [499, 165] on div "Hash meal Meal Premium black angus beef, hash pretzel bun, caramelized onion, w…" at bounding box center [621, 203] width 423 height 107
click at [499, 165] on span "Hash meal" at bounding box center [505, 161] width 36 height 15
drag, startPoint x: 498, startPoint y: 161, endPoint x: 447, endPoint y: 164, distance: 50.7
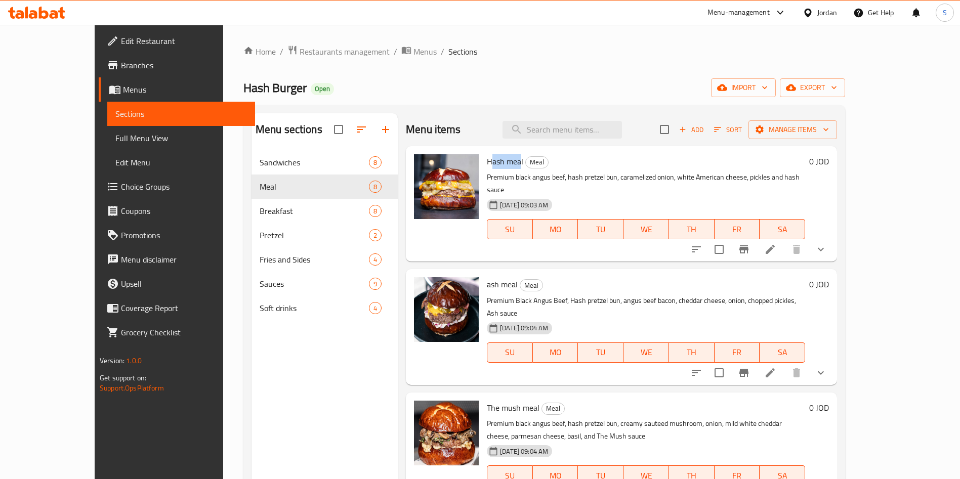
click at [487, 161] on span "Hash meal" at bounding box center [505, 161] width 36 height 15
click at [455, 164] on span "delete image" at bounding box center [465, 168] width 20 height 12
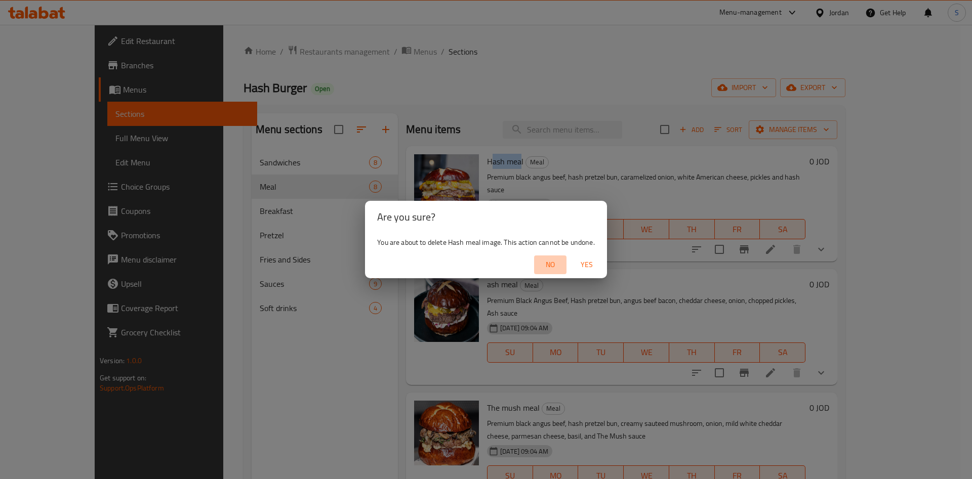
drag, startPoint x: 556, startPoint y: 264, endPoint x: 551, endPoint y: 264, distance: 5.6
click at [551, 264] on span "No" at bounding box center [550, 265] width 24 height 13
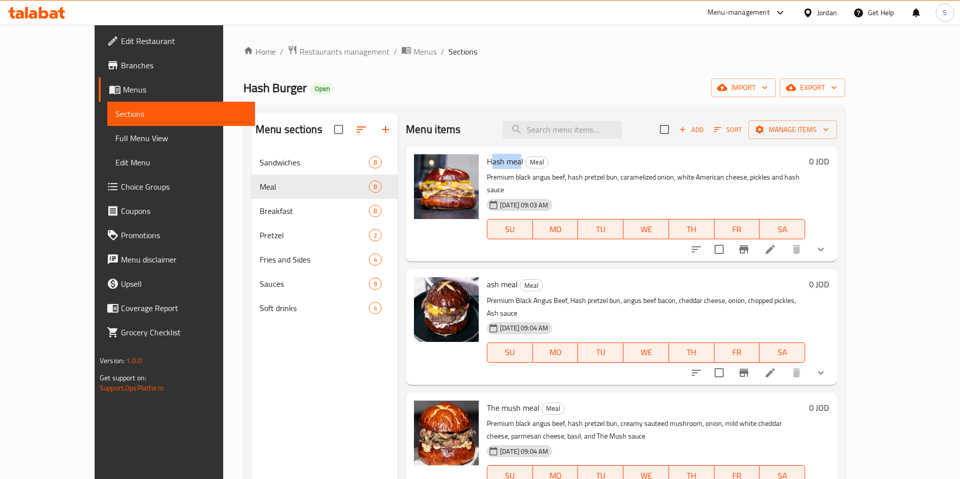
click at [483, 151] on div "Hash meal Meal Premium black angus beef, hash pretzel bun, caramelized onion, w…" at bounding box center [646, 203] width 327 height 107
click at [483, 153] on div "Hash meal Meal Premium black angus beef, hash pretzel bun, caramelized onion, w…" at bounding box center [646, 203] width 327 height 107
click at [487, 160] on span "Hash meal" at bounding box center [505, 161] width 36 height 15
drag, startPoint x: 461, startPoint y: 160, endPoint x: 498, endPoint y: 165, distance: 36.7
click at [498, 165] on div "Hash meal Meal Premium black angus beef, hash pretzel bun, caramelized onion, w…" at bounding box center [646, 203] width 327 height 107
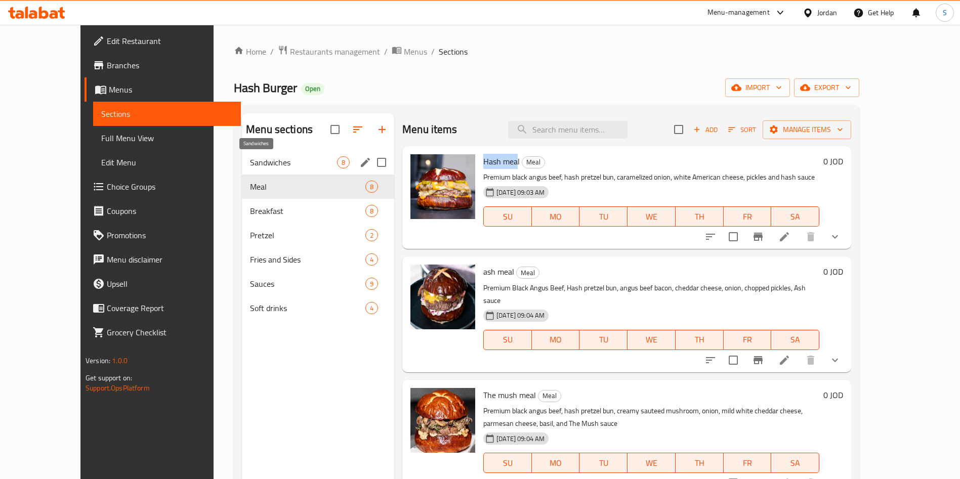
click at [250, 165] on span "Sandwiches" at bounding box center [293, 162] width 87 height 12
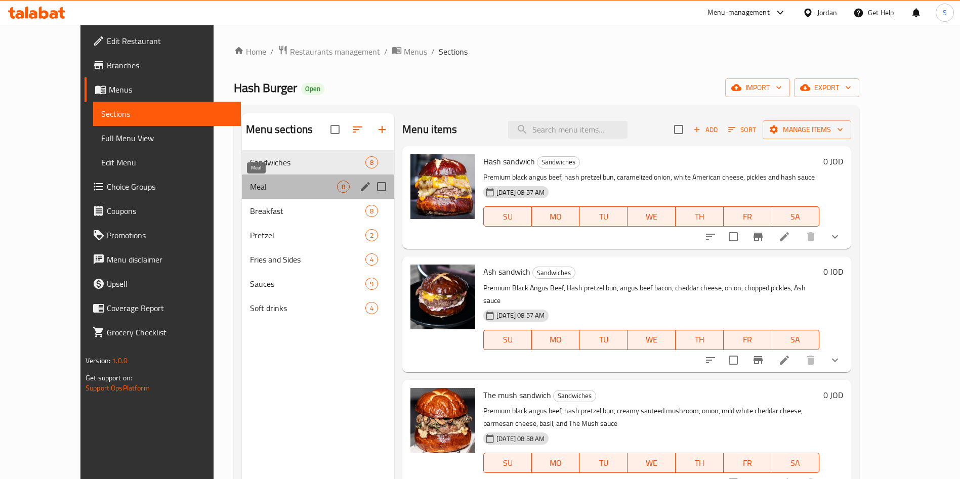
click at [250, 189] on span "Meal" at bounding box center [293, 187] width 87 height 12
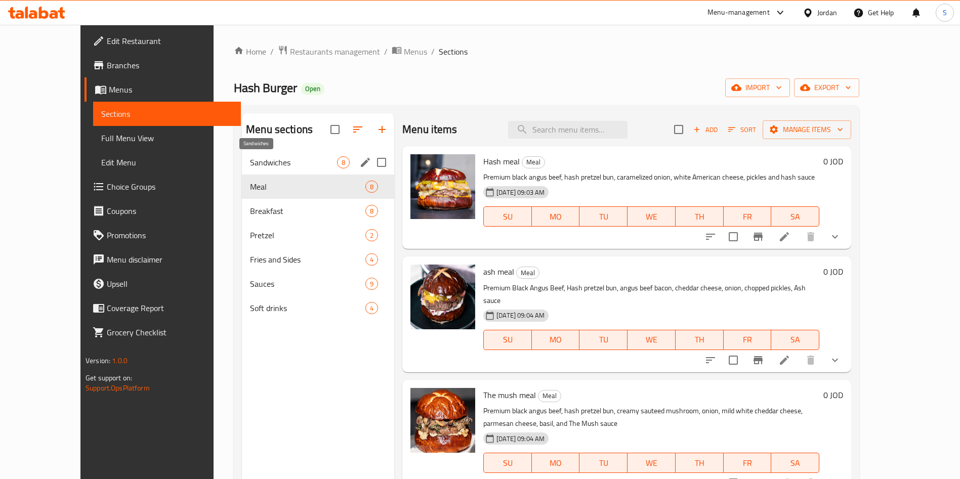
click at [250, 164] on span "Sandwiches" at bounding box center [293, 162] width 87 height 12
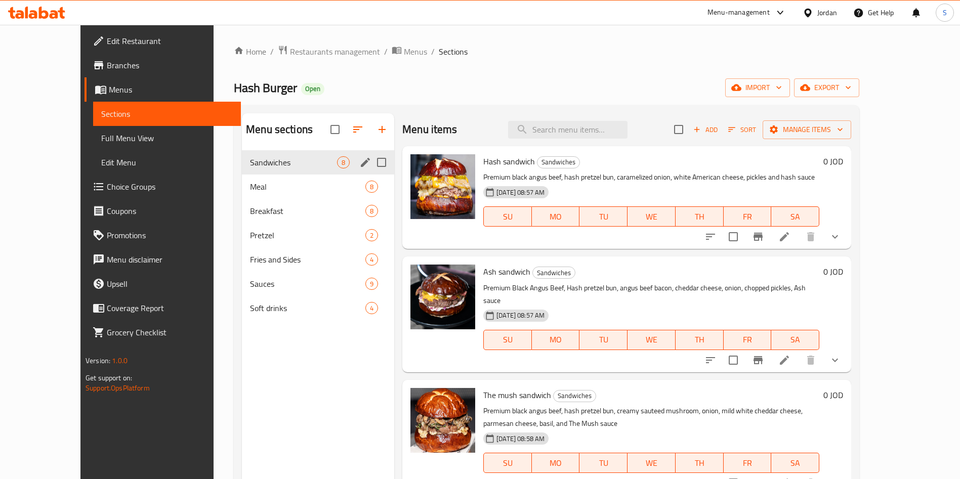
click at [242, 172] on div "Sandwiches 8" at bounding box center [318, 162] width 152 height 24
click at [250, 182] on span "Meal" at bounding box center [293, 187] width 87 height 12
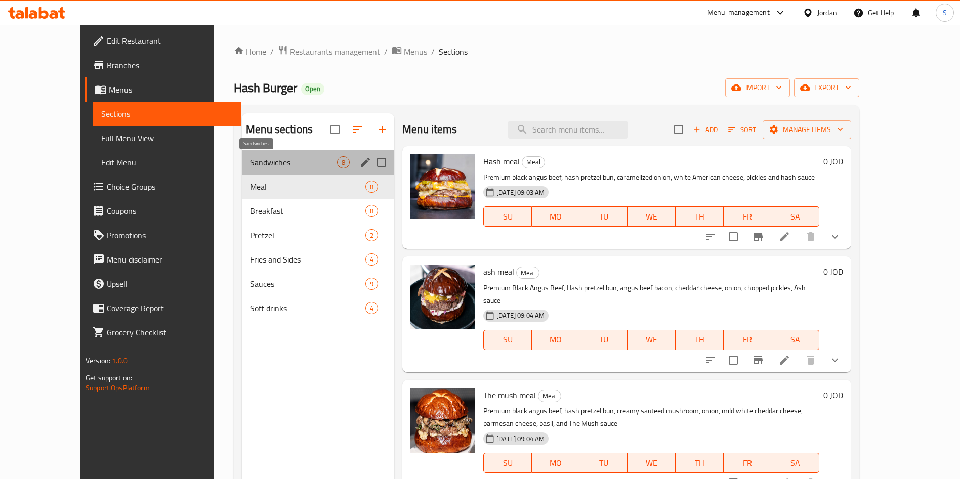
click at [250, 168] on span "Sandwiches" at bounding box center [293, 162] width 87 height 12
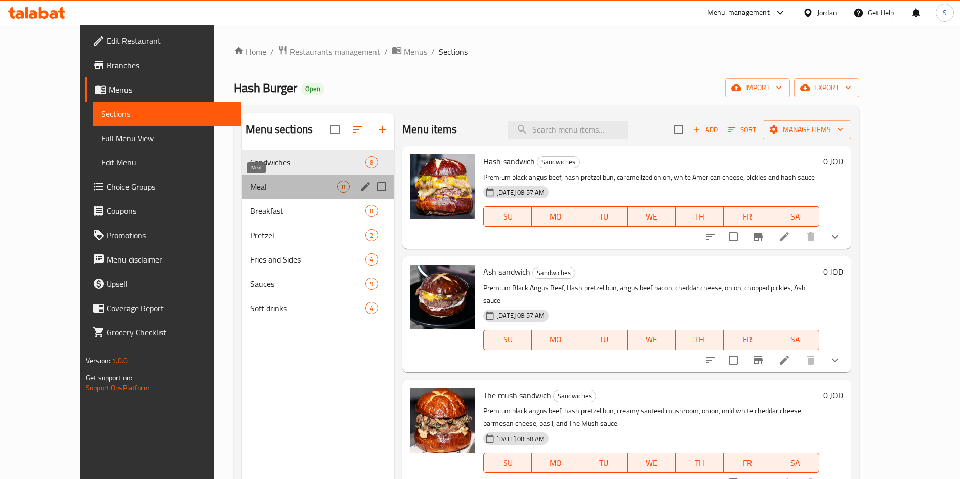
click at [250, 184] on span "Meal" at bounding box center [293, 187] width 87 height 12
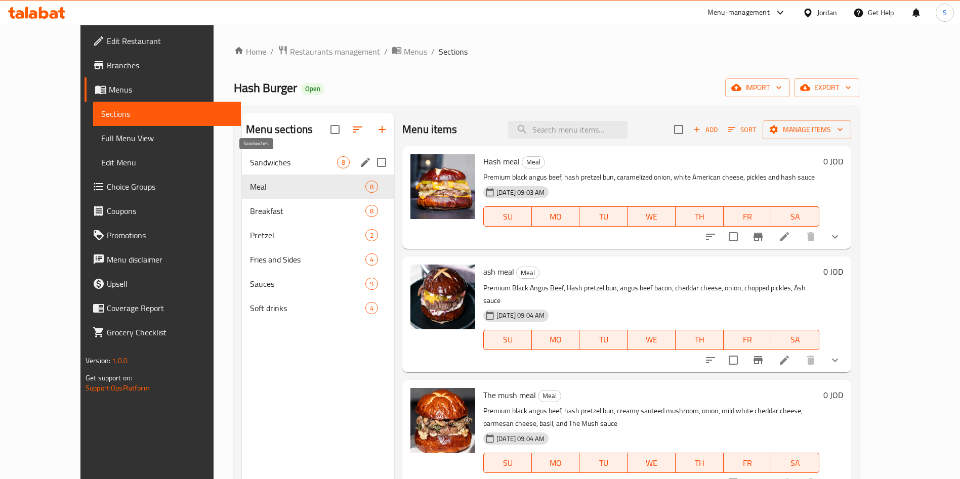
click at [250, 160] on span "Sandwiches" at bounding box center [293, 162] width 87 height 12
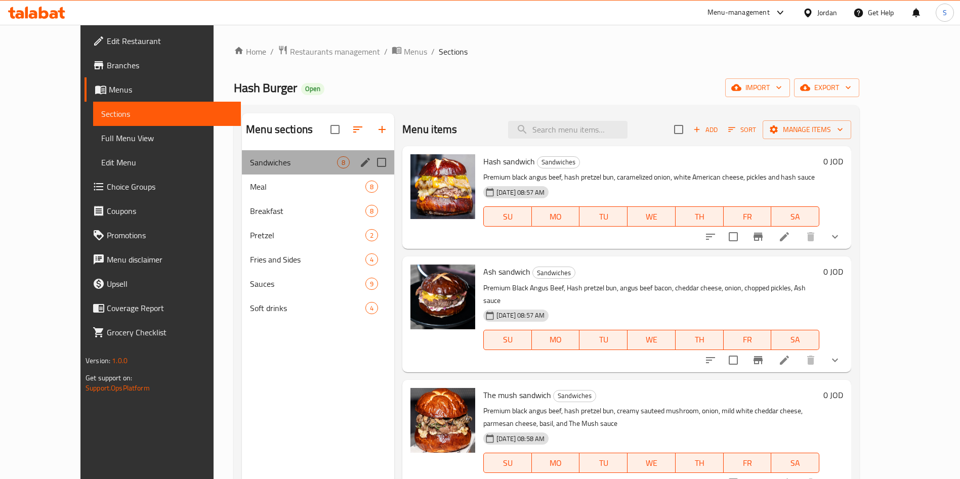
click at [246, 174] on div "Sandwiches 8" at bounding box center [318, 162] width 152 height 24
click at [250, 158] on span "Sandwiches" at bounding box center [293, 162] width 87 height 12
click at [247, 177] on div "Meal 8" at bounding box center [318, 187] width 152 height 24
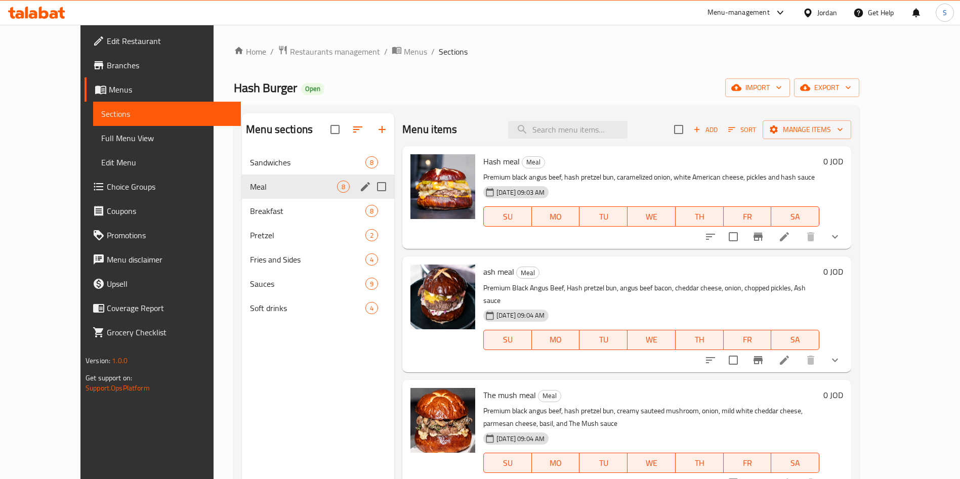
click at [250, 166] on span "Sandwiches" at bounding box center [307, 162] width 115 height 12
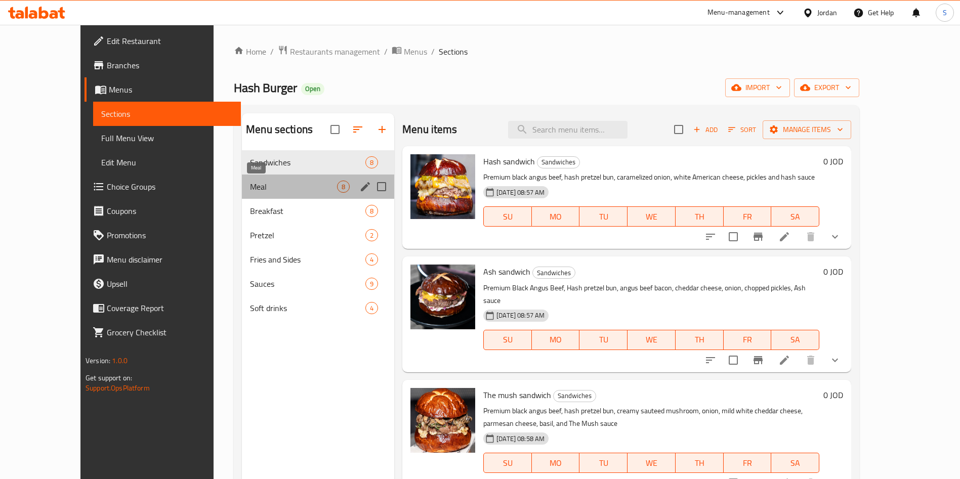
click at [250, 182] on span "Meal" at bounding box center [293, 187] width 87 height 12
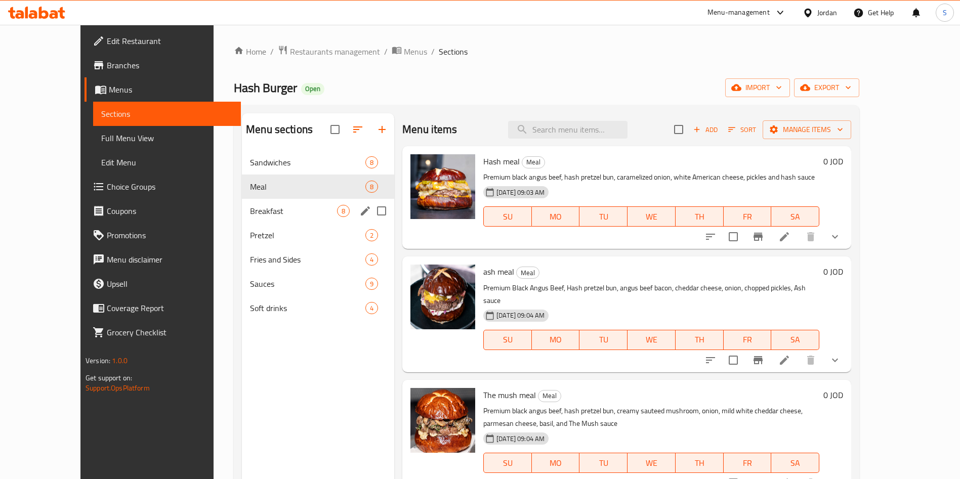
click at [250, 208] on span "Breakfast" at bounding box center [293, 211] width 87 height 12
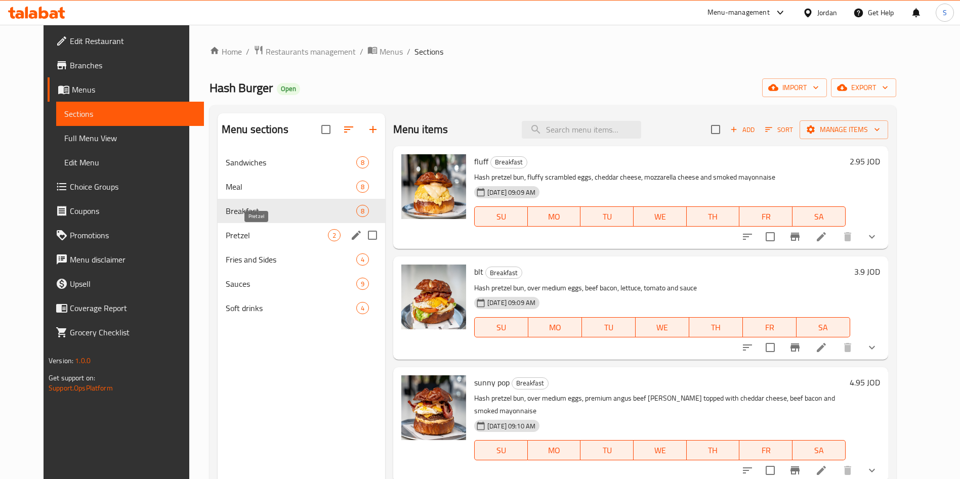
click at [231, 235] on span "Pretzel" at bounding box center [277, 235] width 102 height 12
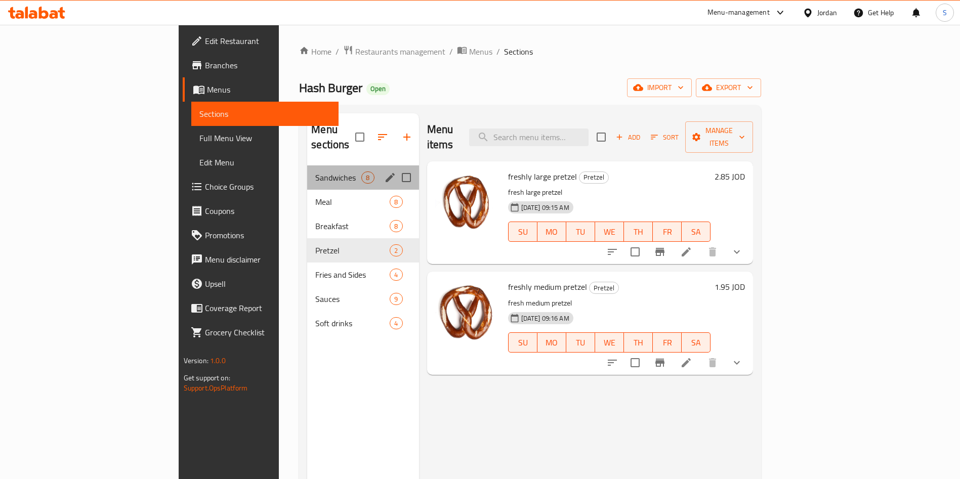
click at [307, 172] on div "Sandwiches 8" at bounding box center [362, 178] width 111 height 24
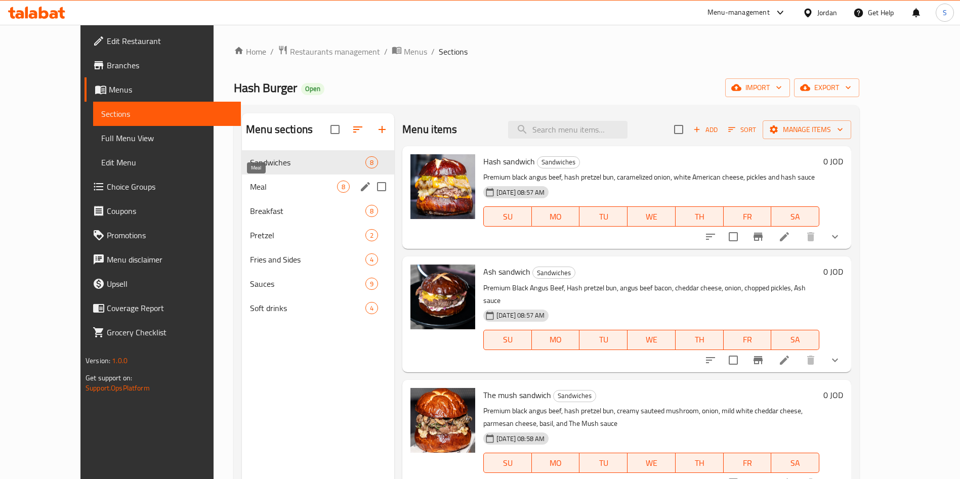
click at [253, 184] on span "Meal" at bounding box center [293, 187] width 87 height 12
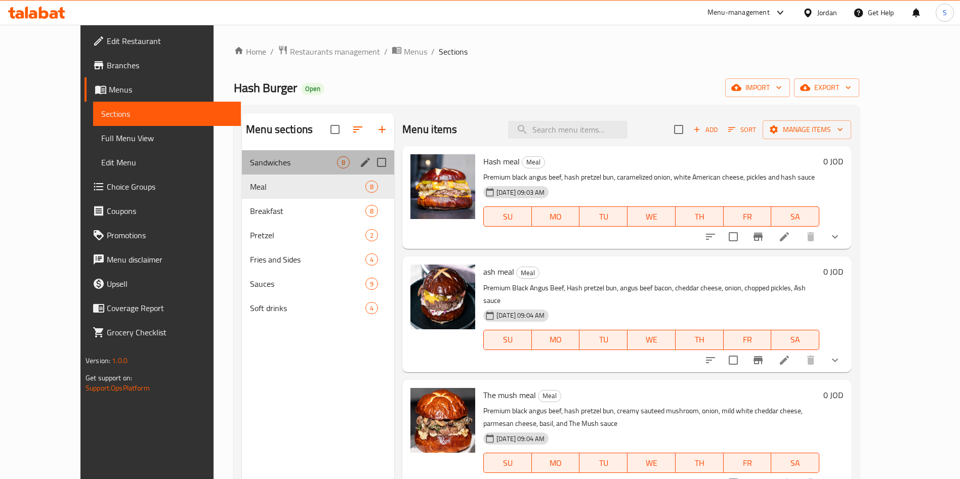
click at [253, 169] on div "Sandwiches 8" at bounding box center [318, 162] width 152 height 24
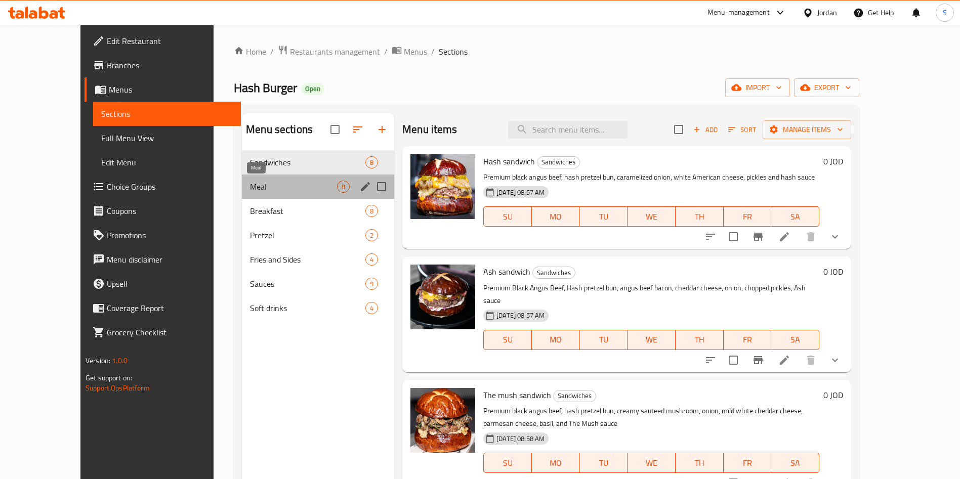
click at [253, 189] on span "Meal" at bounding box center [293, 187] width 87 height 12
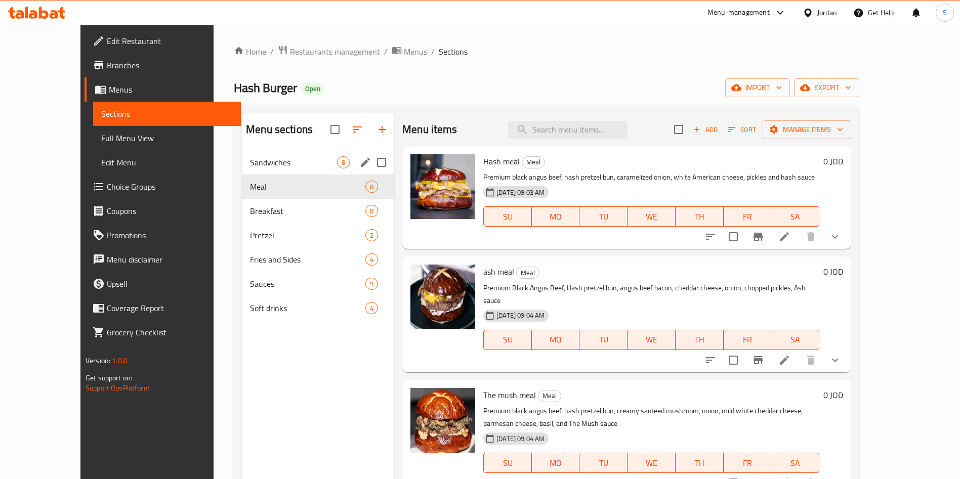
click at [286, 168] on span "Sandwiches" at bounding box center [293, 162] width 87 height 12
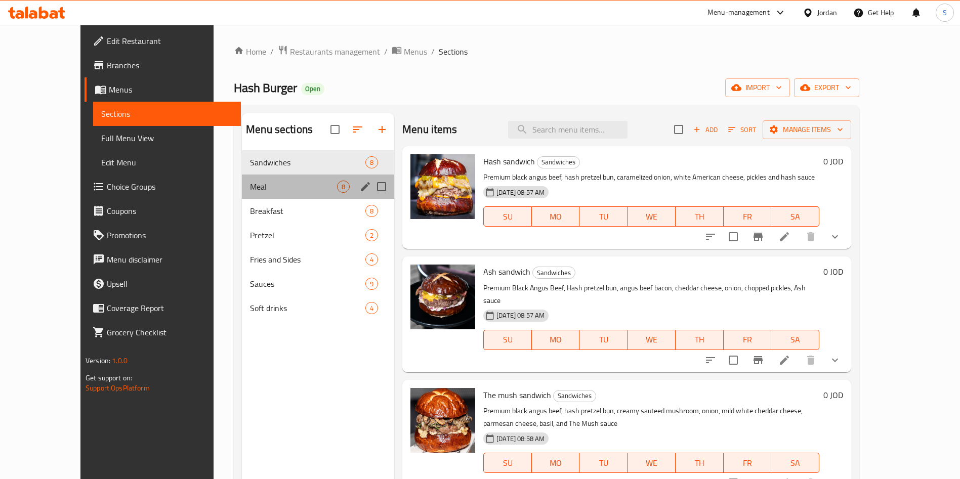
click at [248, 177] on div "Meal 8" at bounding box center [318, 187] width 152 height 24
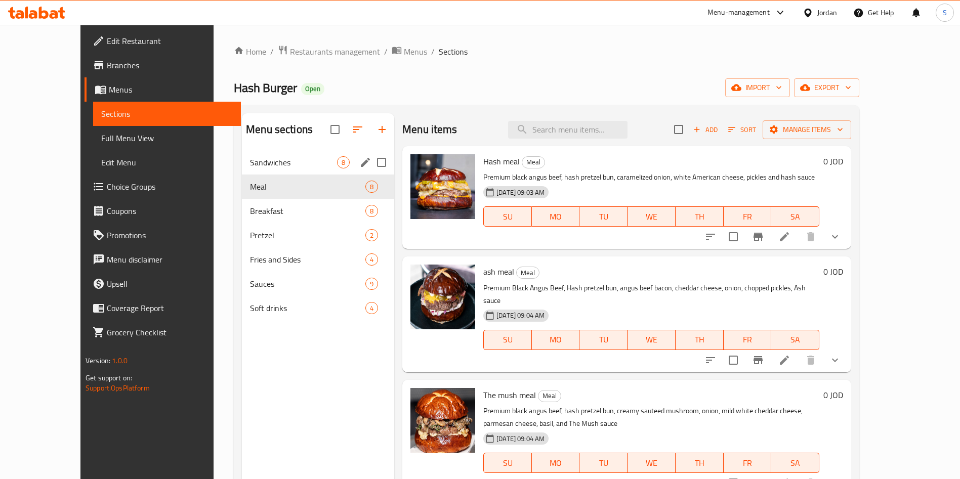
click at [250, 164] on span "Sandwiches" at bounding box center [293, 162] width 87 height 12
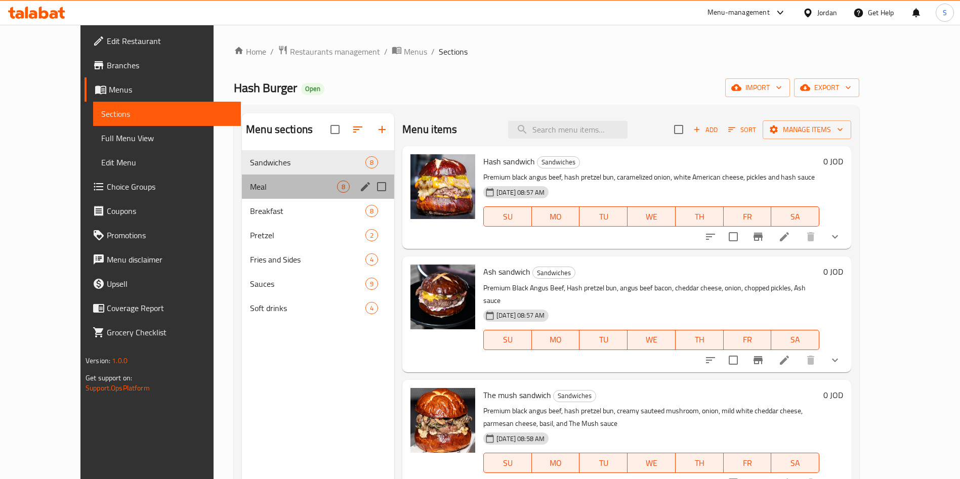
click at [247, 175] on div "Meal 8" at bounding box center [318, 187] width 152 height 24
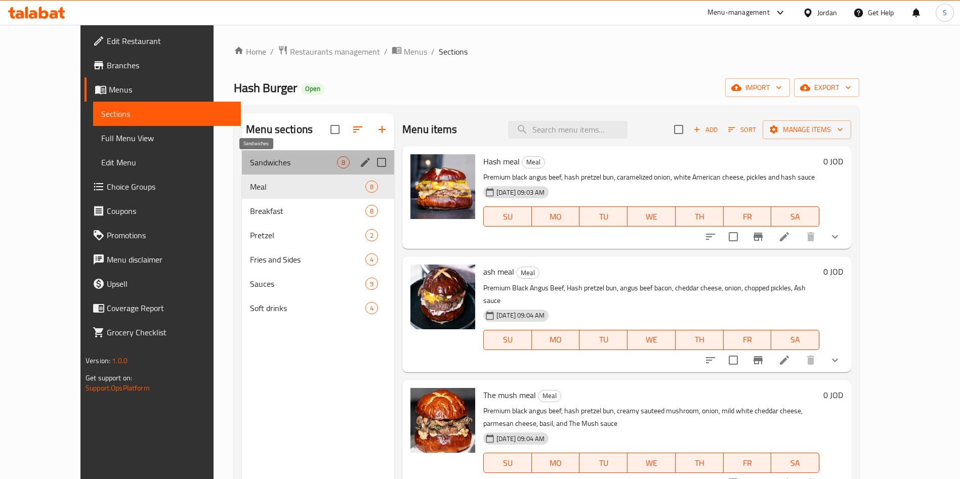
click at [250, 162] on span "Sandwiches" at bounding box center [293, 162] width 87 height 12
